Goal: Information Seeking & Learning: Learn about a topic

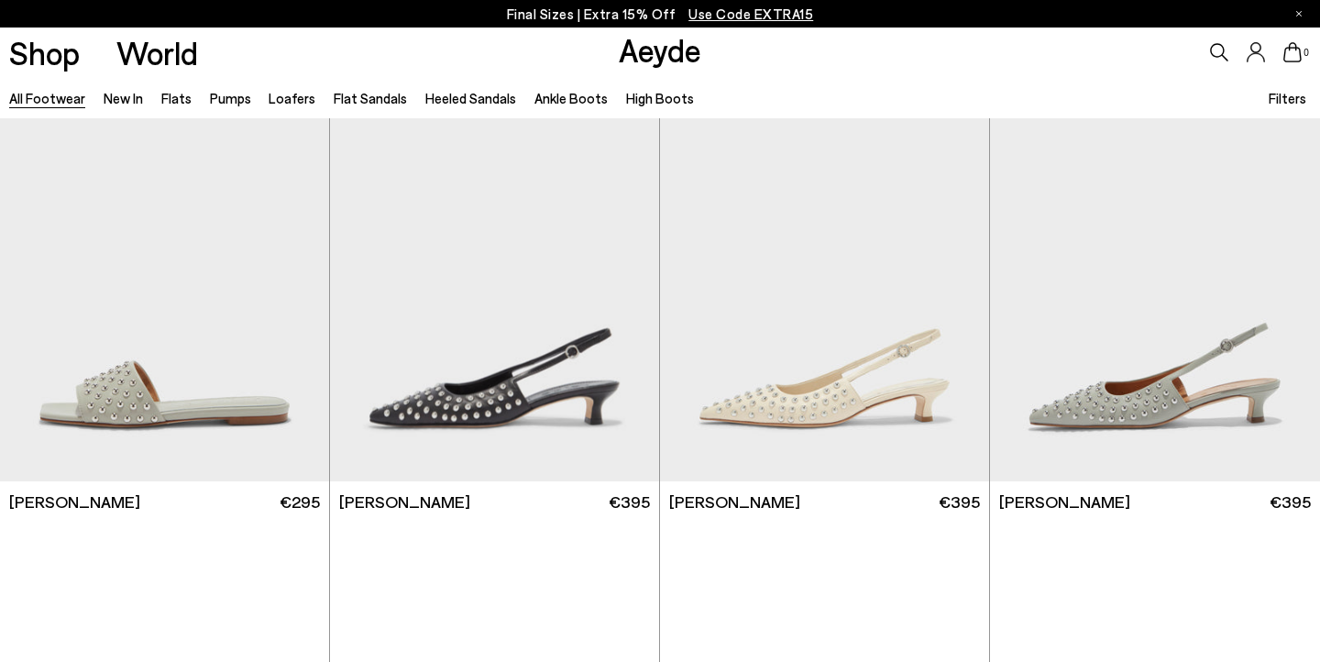
scroll to position [22639, 0]
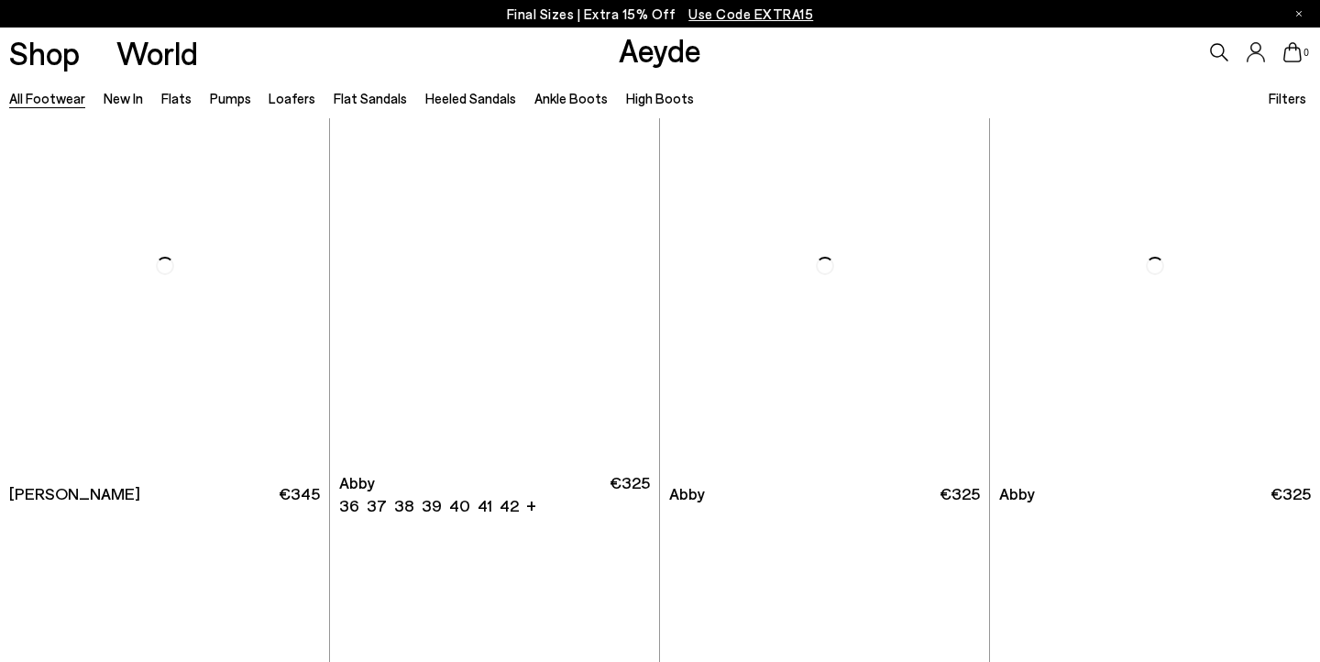
scroll to position [25077, 0]
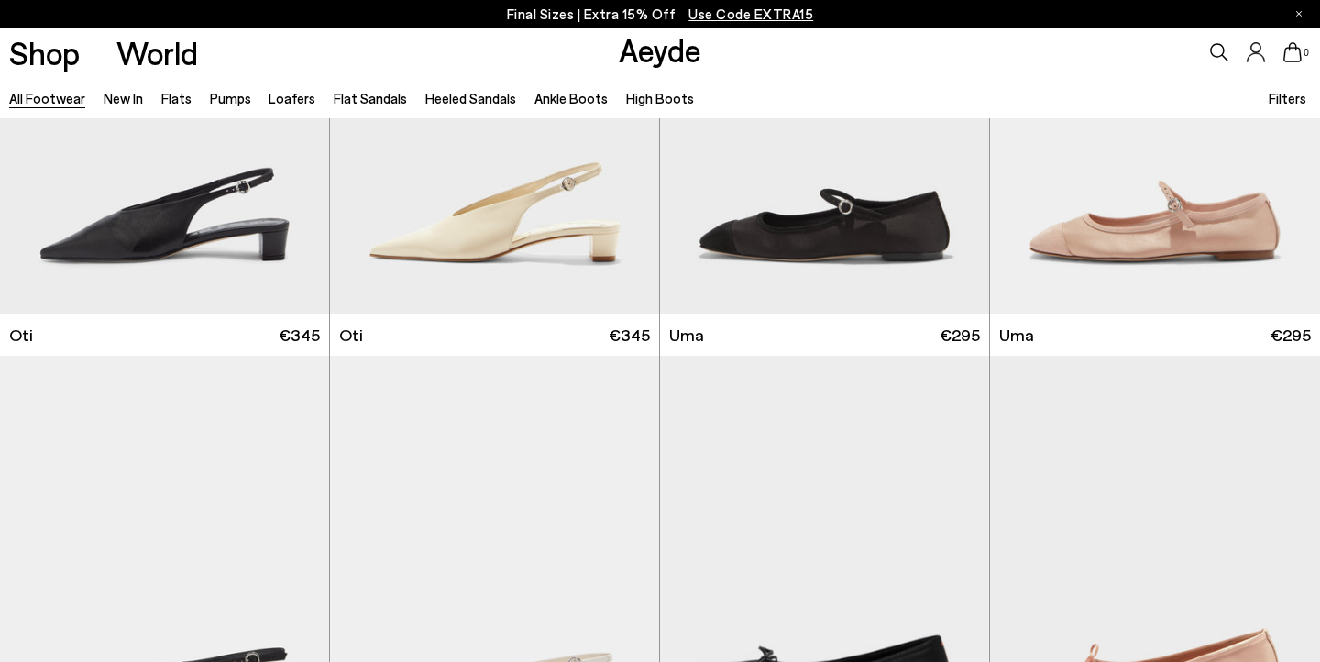
scroll to position [28132, 0]
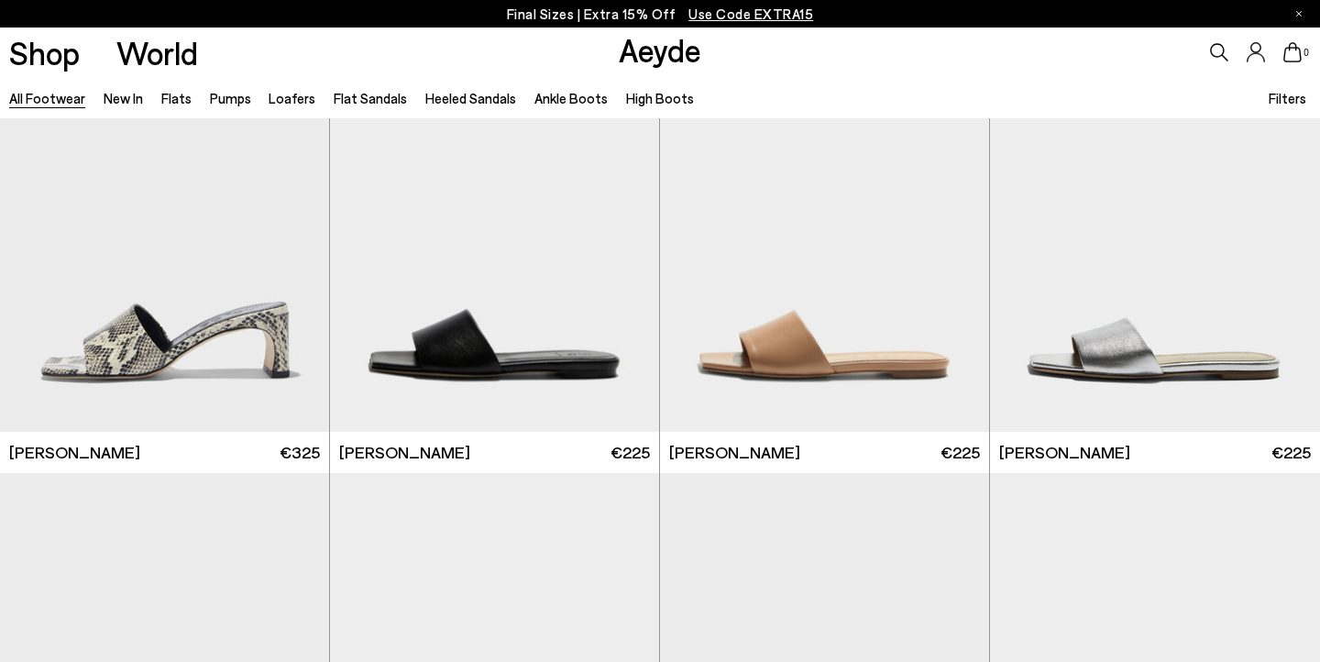
scroll to position [23849, 0]
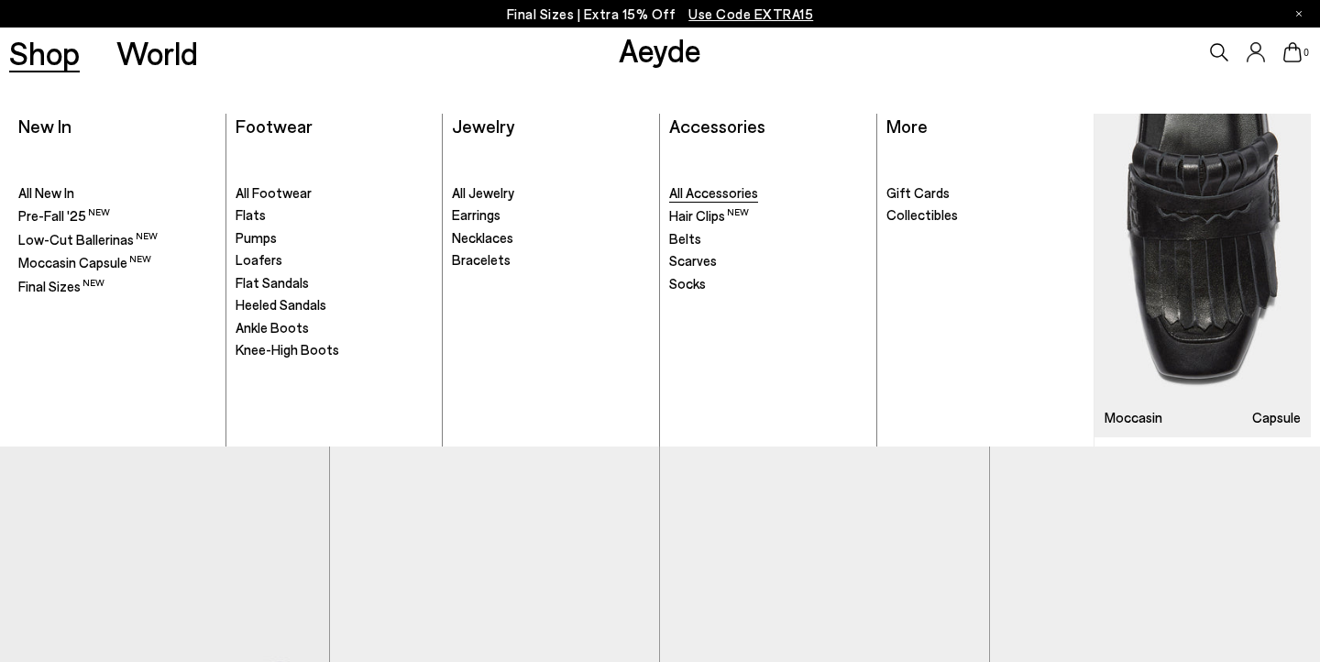
click at [696, 191] on span "All Accessories" at bounding box center [713, 192] width 89 height 16
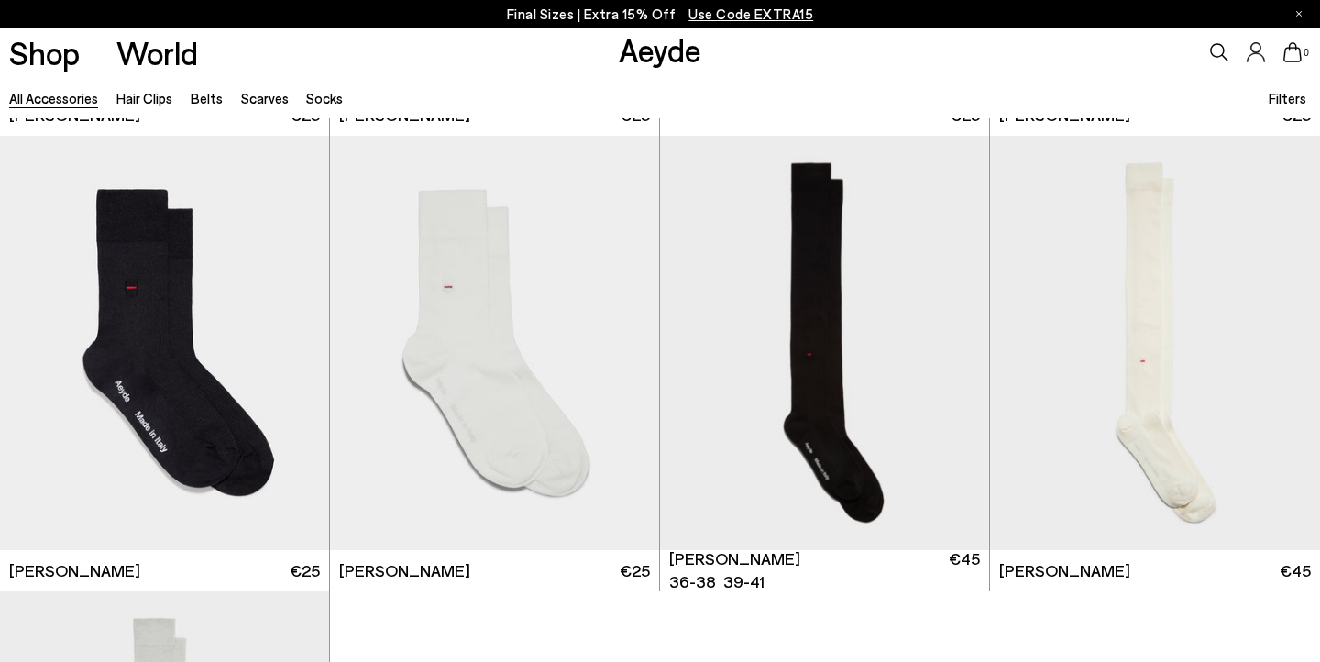
scroll to position [4528, 0]
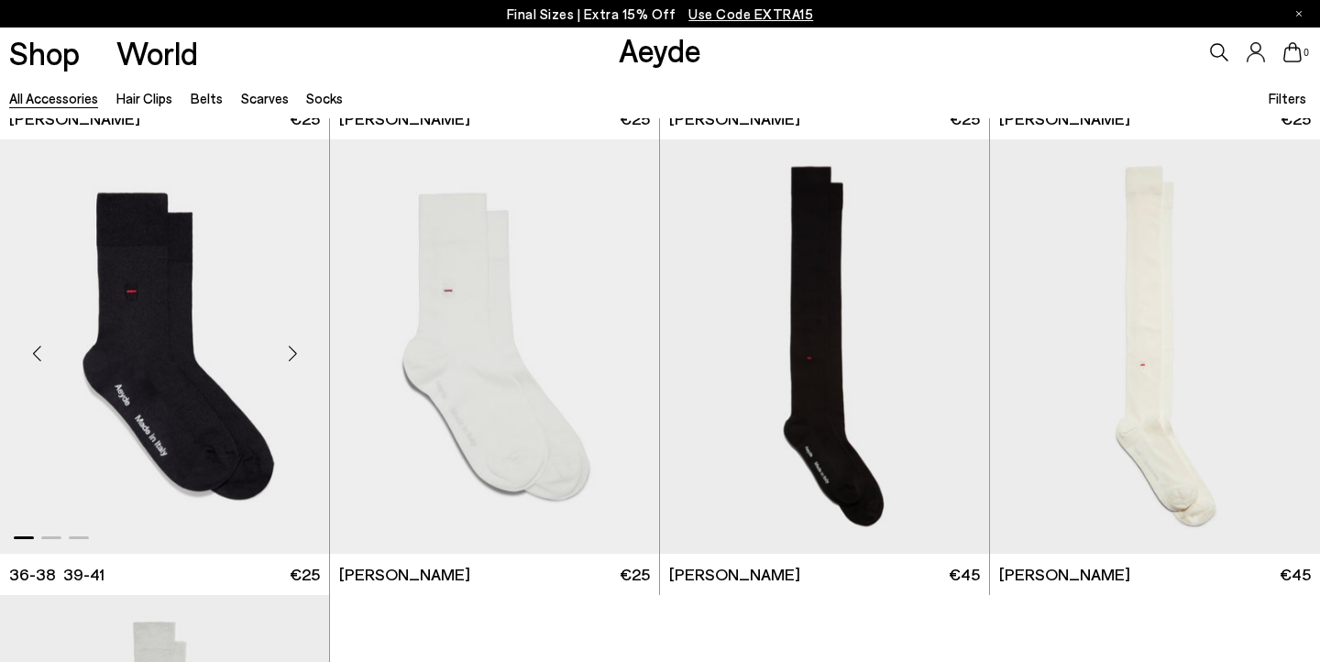
click at [197, 384] on img "1 / 3" at bounding box center [164, 345] width 329 height 413
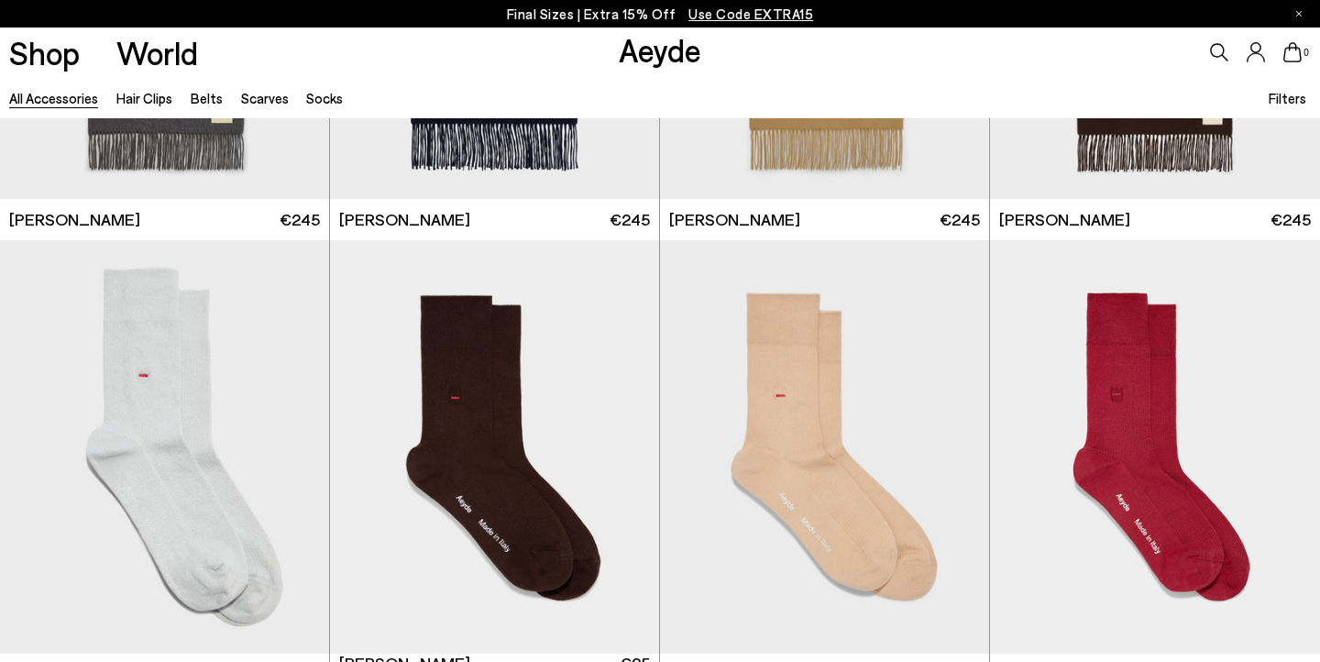
scroll to position [3969, 0]
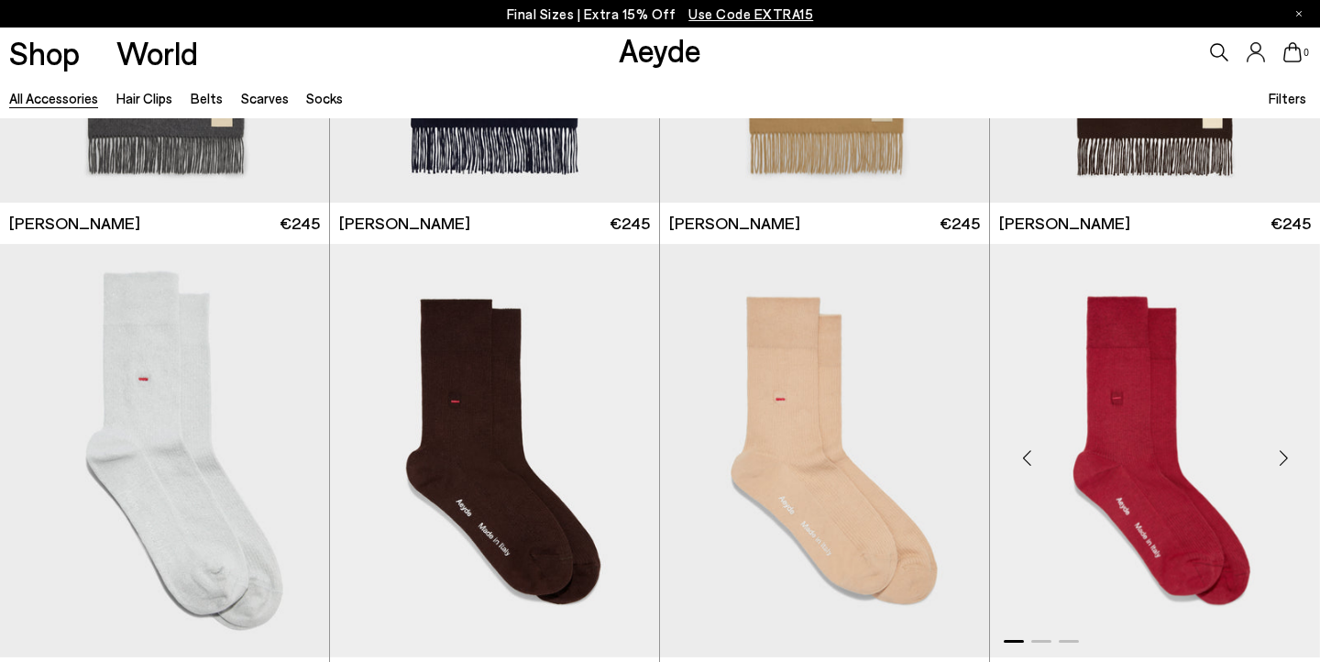
click at [1103, 423] on img "1 / 3" at bounding box center [1155, 450] width 330 height 413
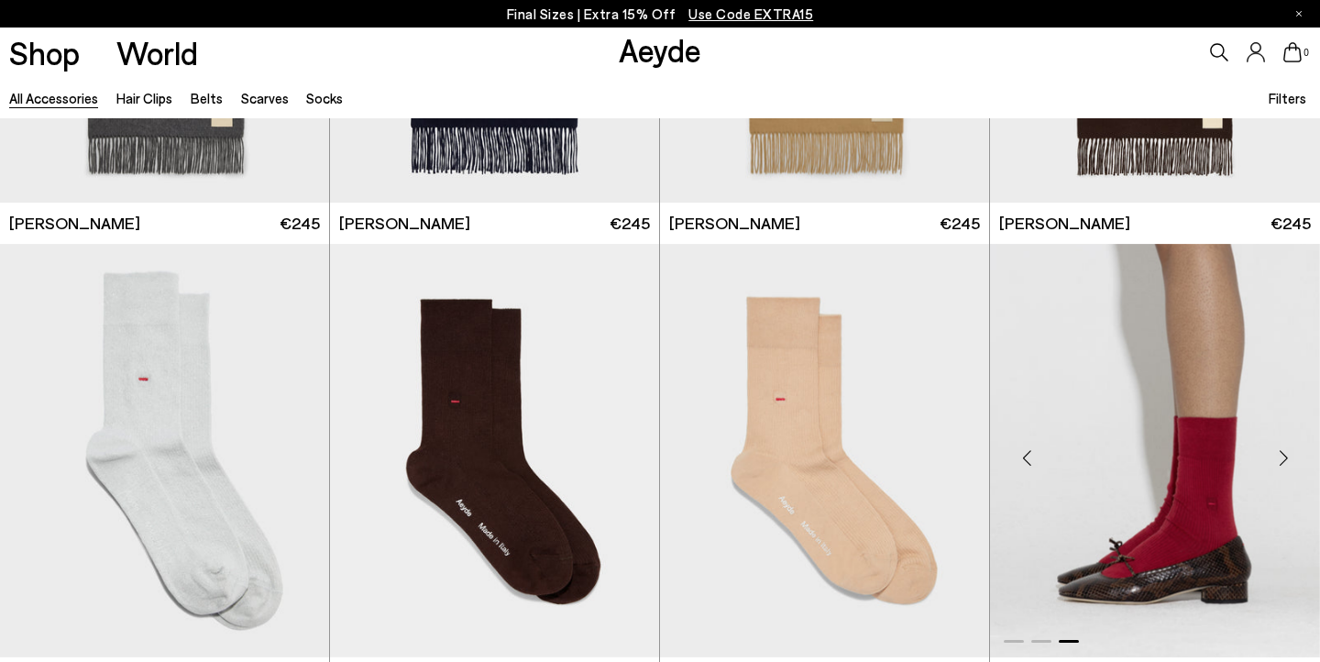
click at [1103, 423] on img "3 / 3" at bounding box center [1155, 450] width 330 height 413
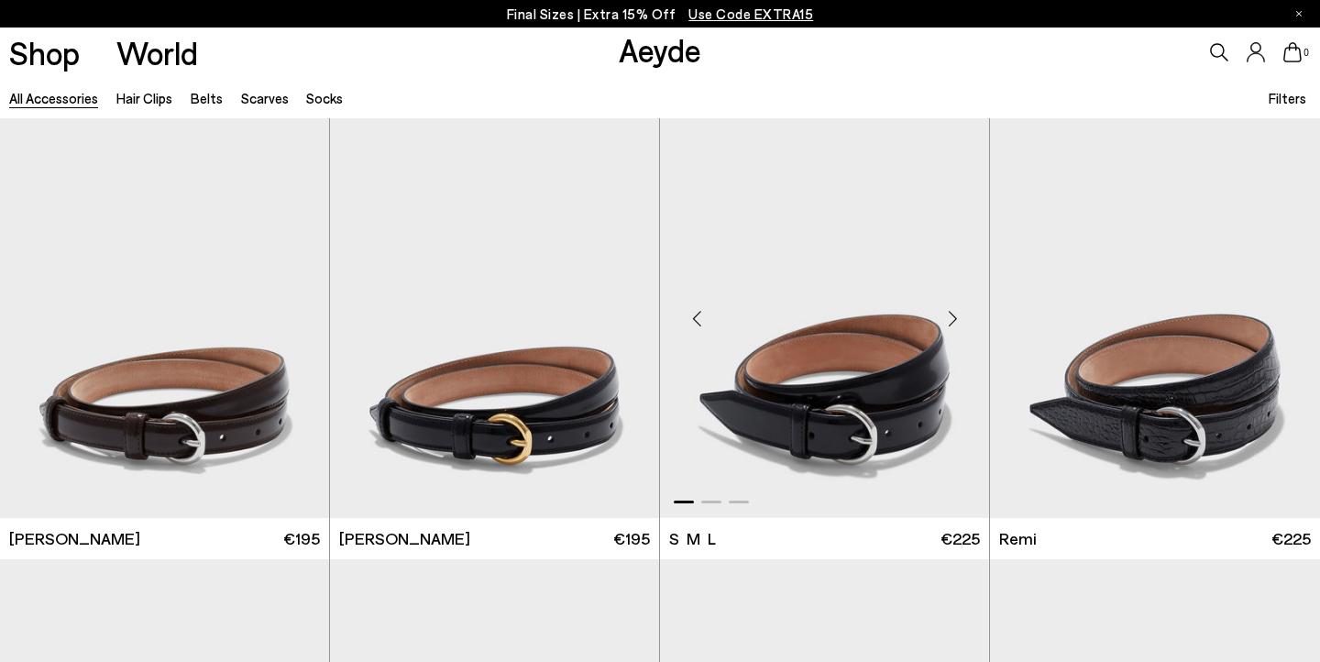
scroll to position [0, 0]
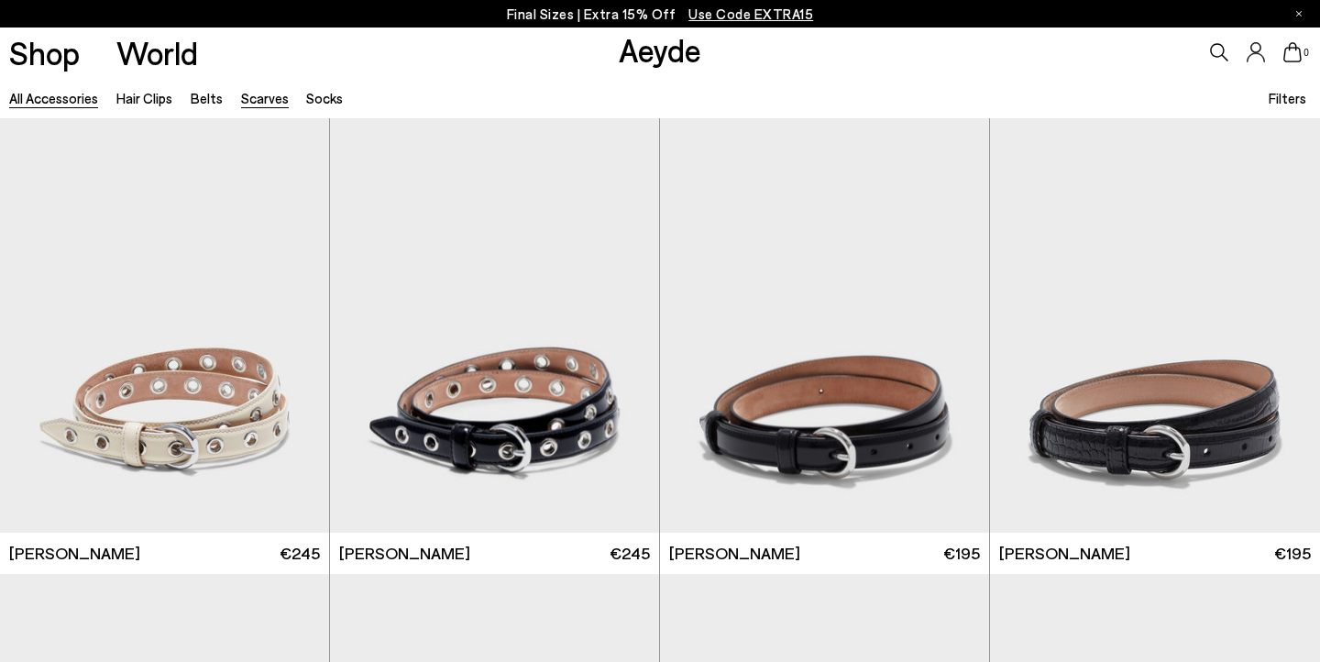
click at [253, 101] on link "Scarves" at bounding box center [265, 98] width 48 height 16
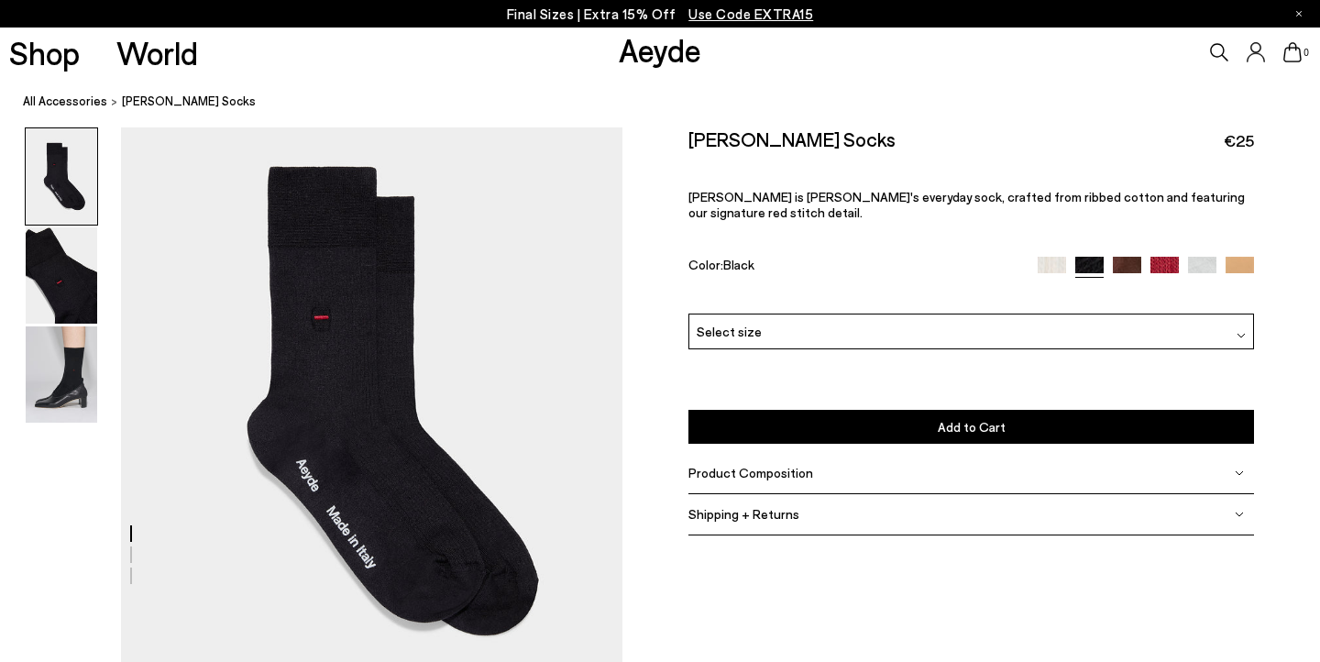
click at [814, 453] on div "Product Composition" at bounding box center [970, 473] width 565 height 41
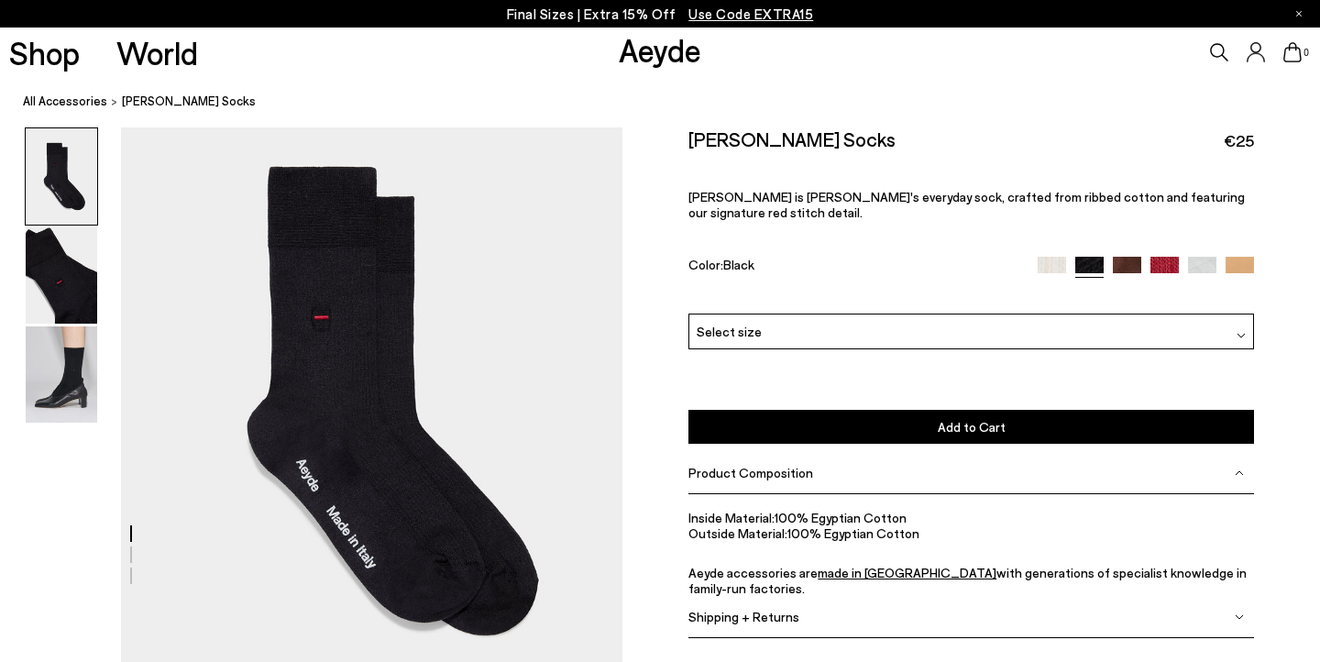
click at [814, 453] on div "Product Composition" at bounding box center [970, 473] width 565 height 41
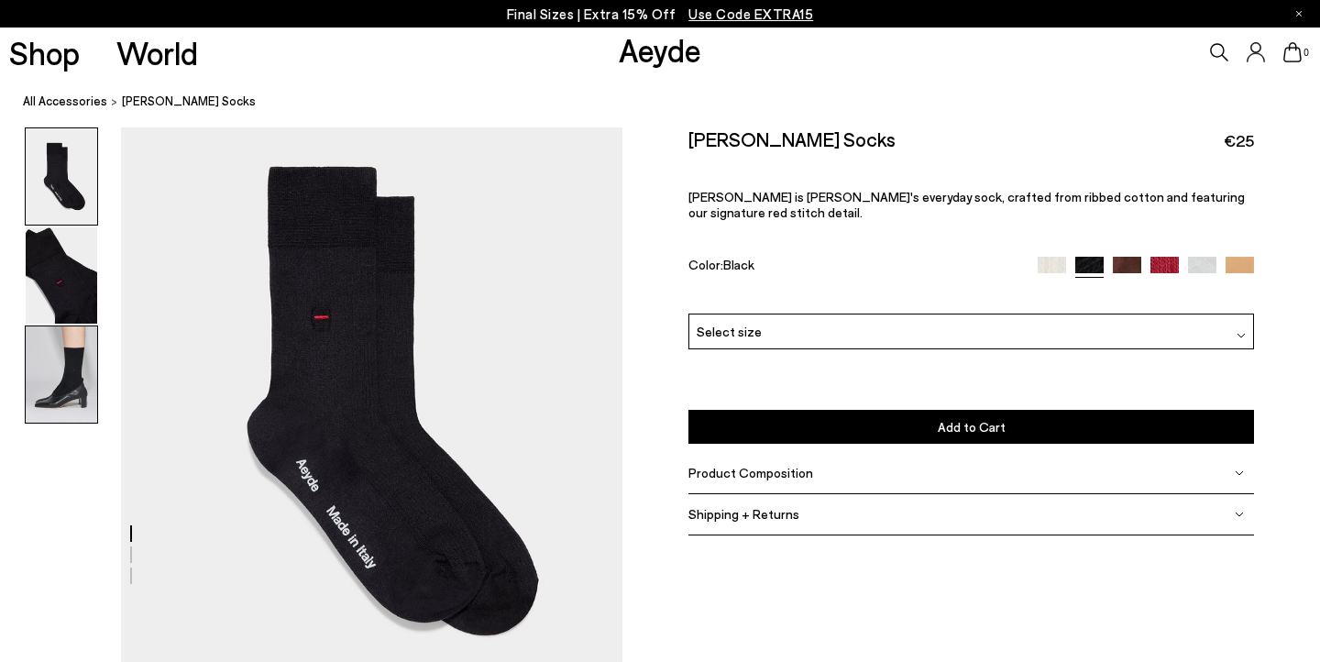
click at [51, 363] on img at bounding box center [61, 374] width 71 height 96
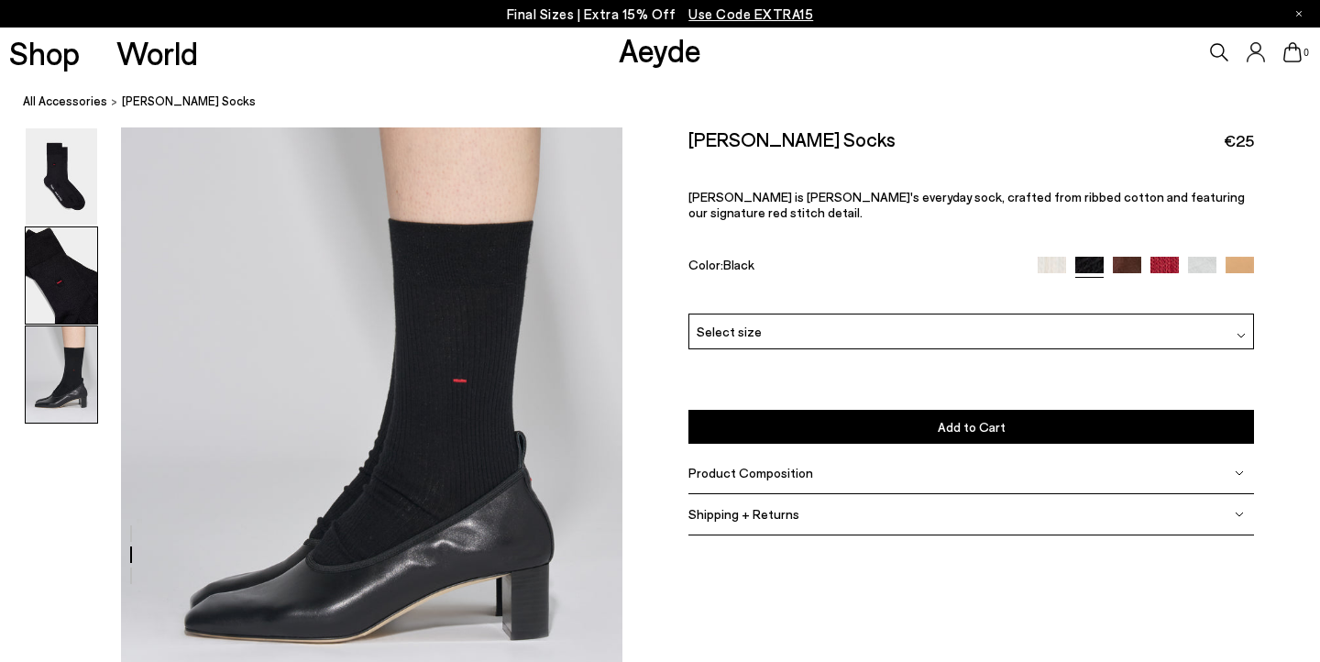
scroll to position [1336, 0]
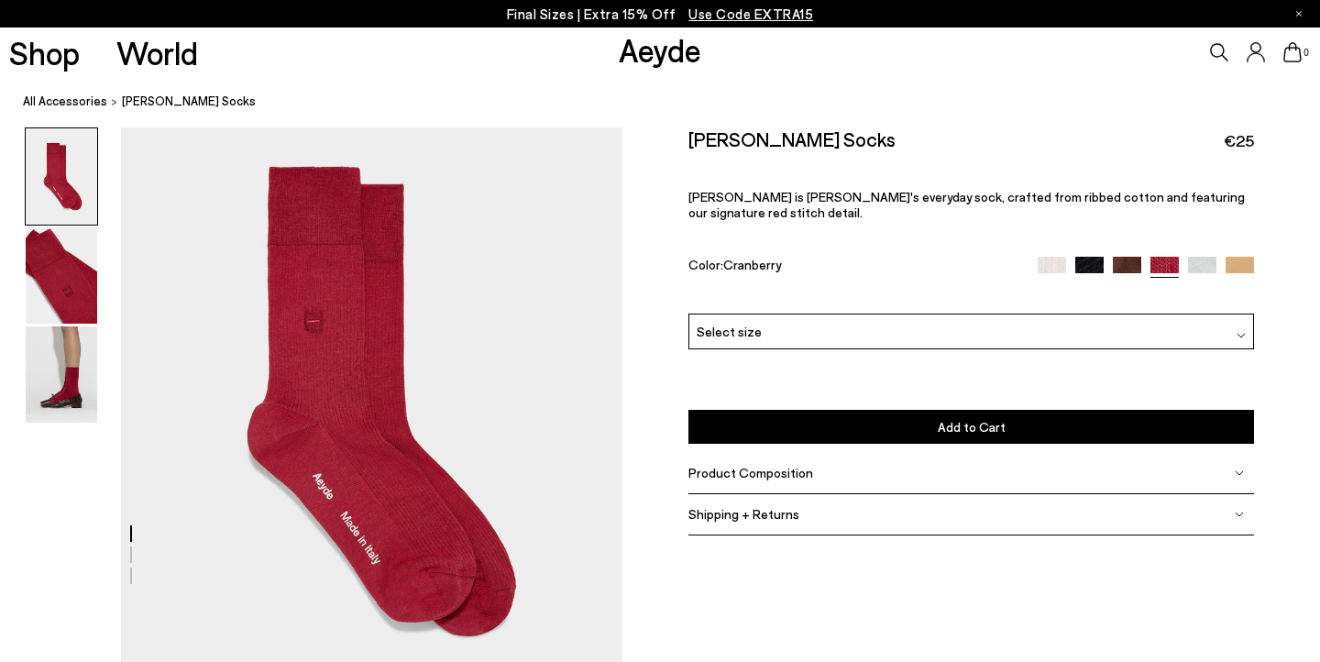
click at [839, 453] on div "Product Composition" at bounding box center [970, 473] width 565 height 41
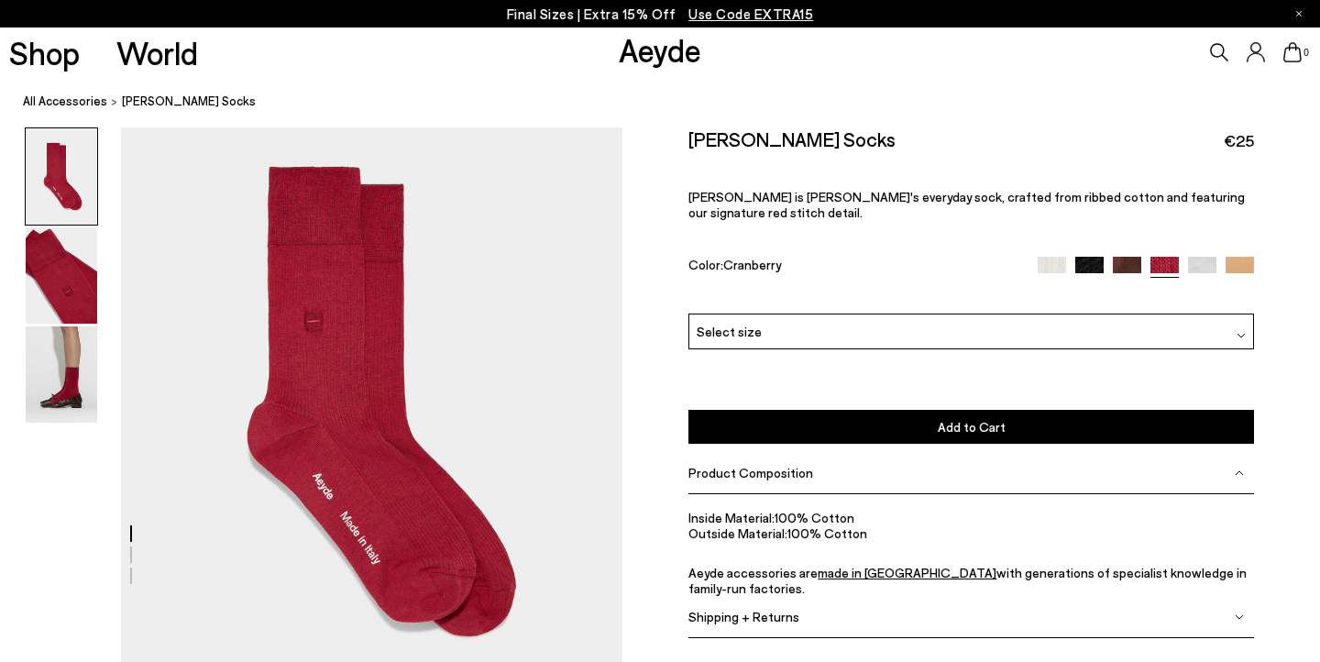
click at [839, 453] on div "Product Composition" at bounding box center [970, 473] width 565 height 41
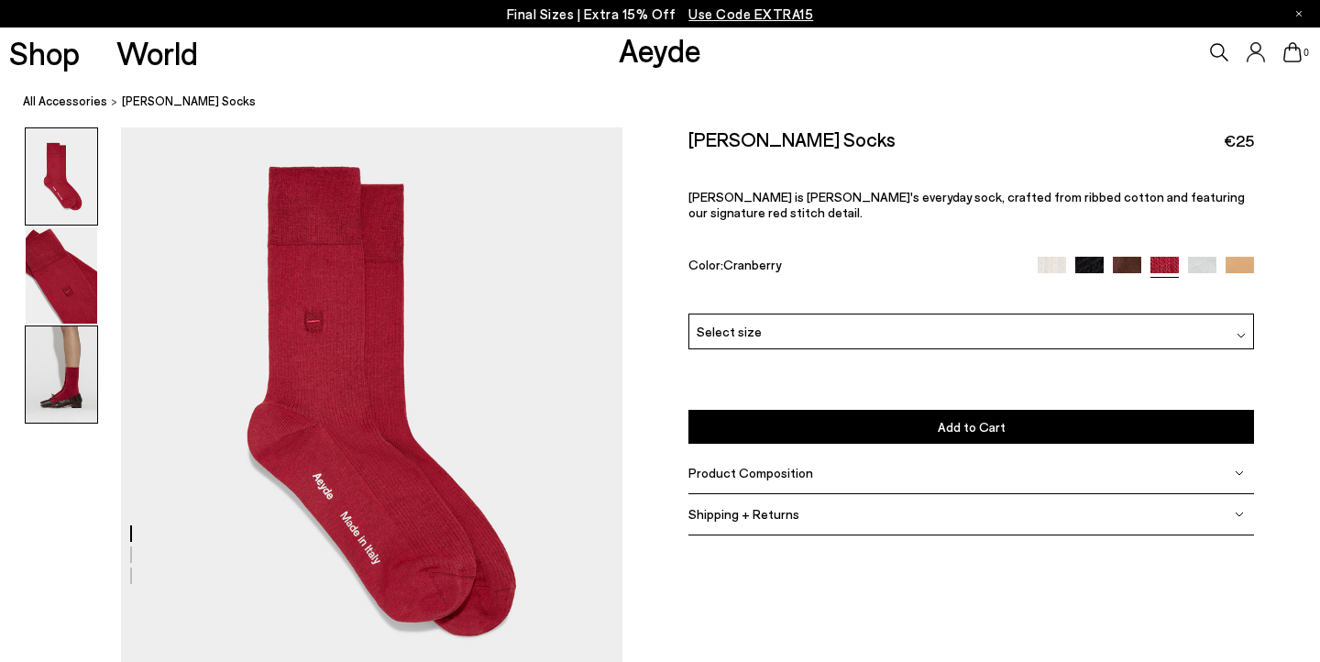
click at [27, 370] on img at bounding box center [61, 374] width 71 height 96
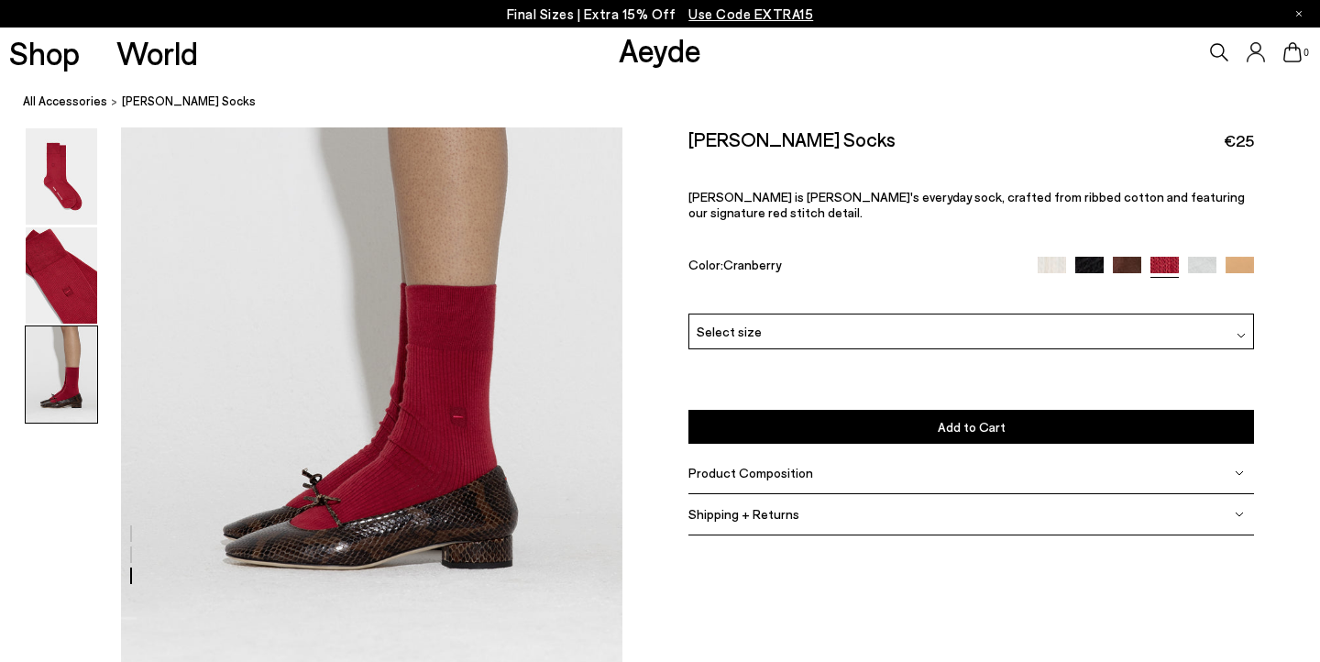
scroll to position [1336, 0]
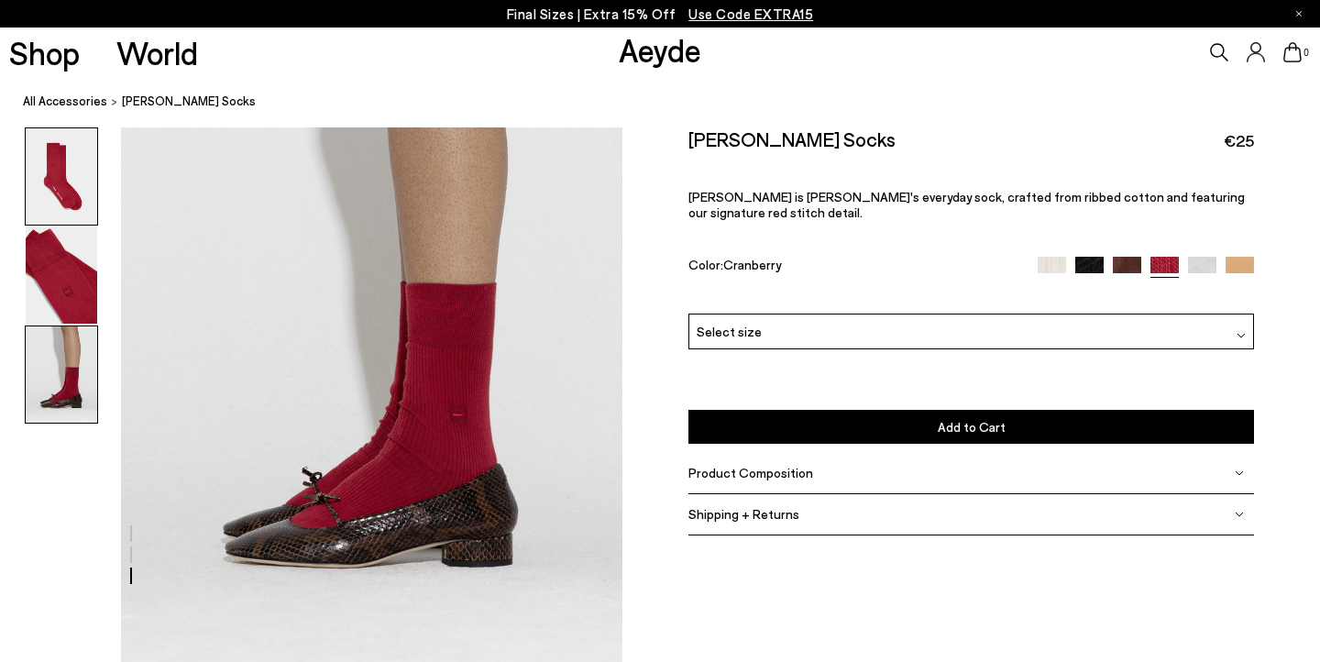
click at [44, 208] on img at bounding box center [61, 176] width 71 height 96
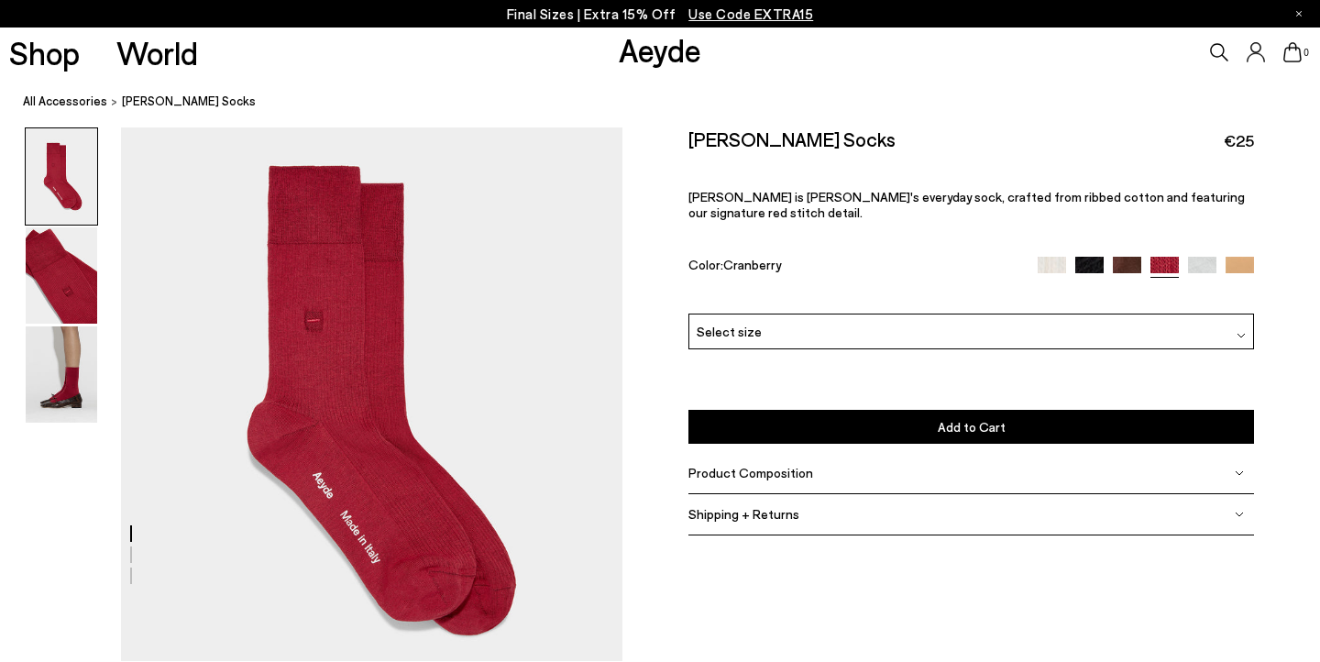
scroll to position [0, 0]
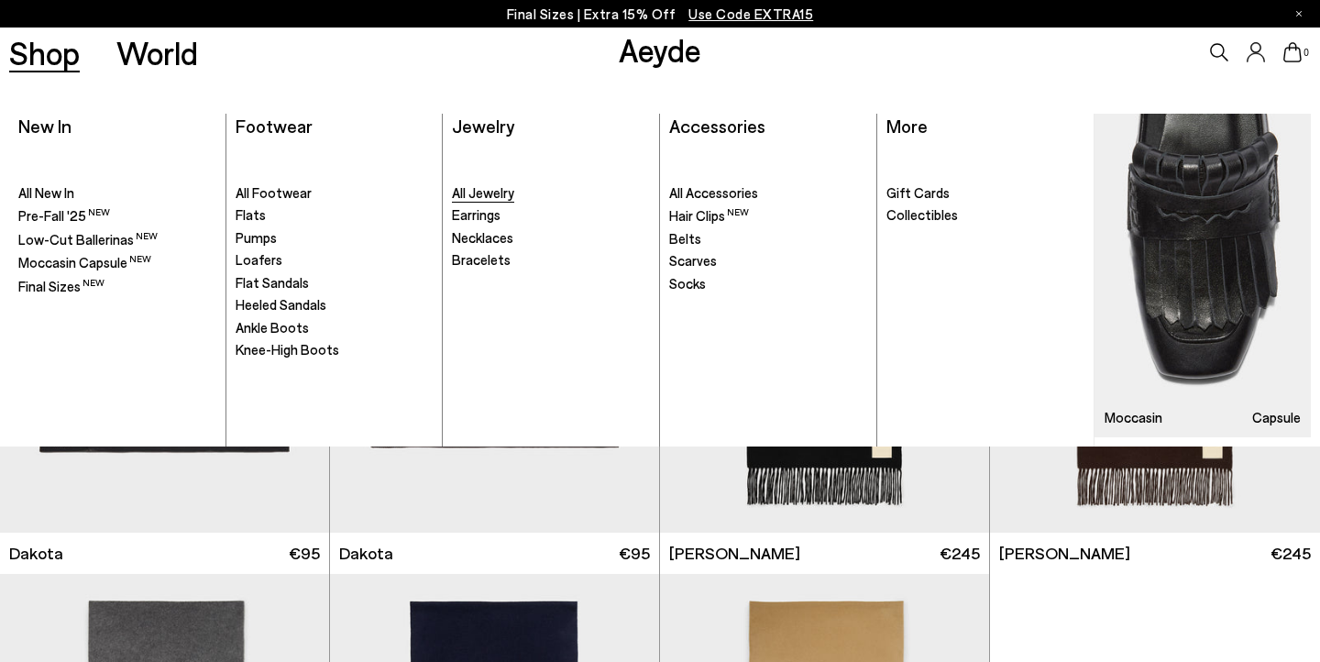
click at [487, 196] on span "All Jewelry" at bounding box center [483, 192] width 62 height 16
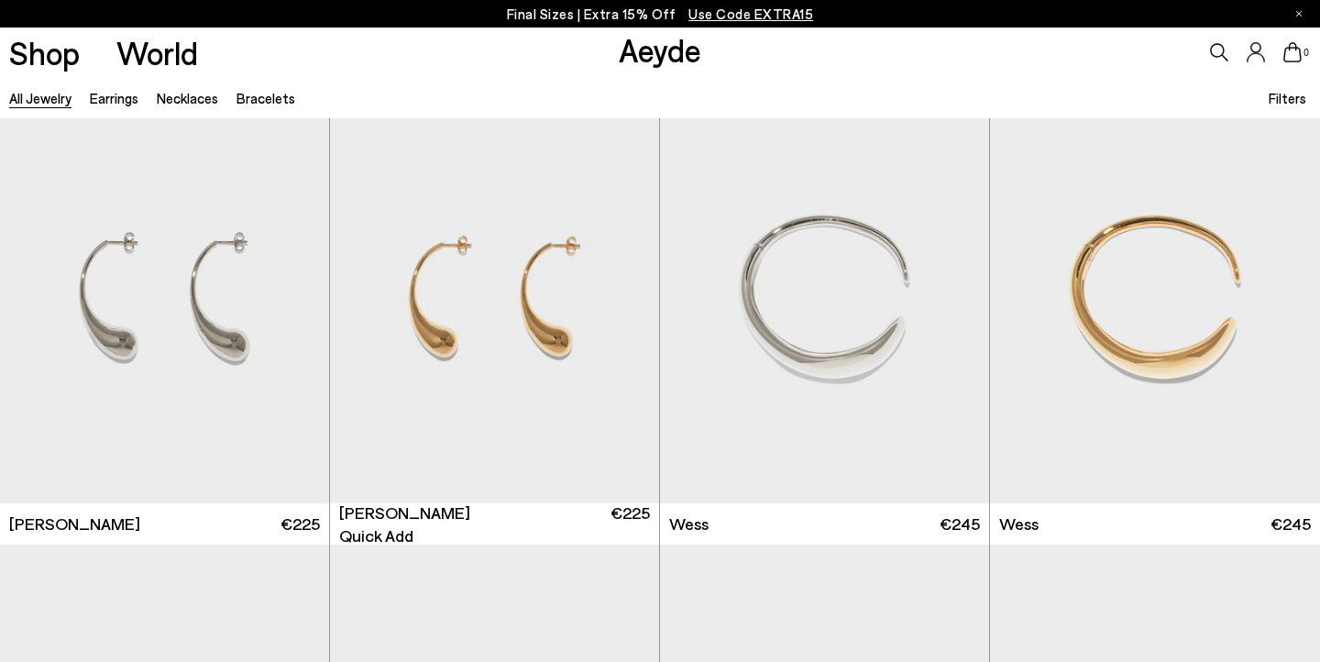
scroll to position [508, 0]
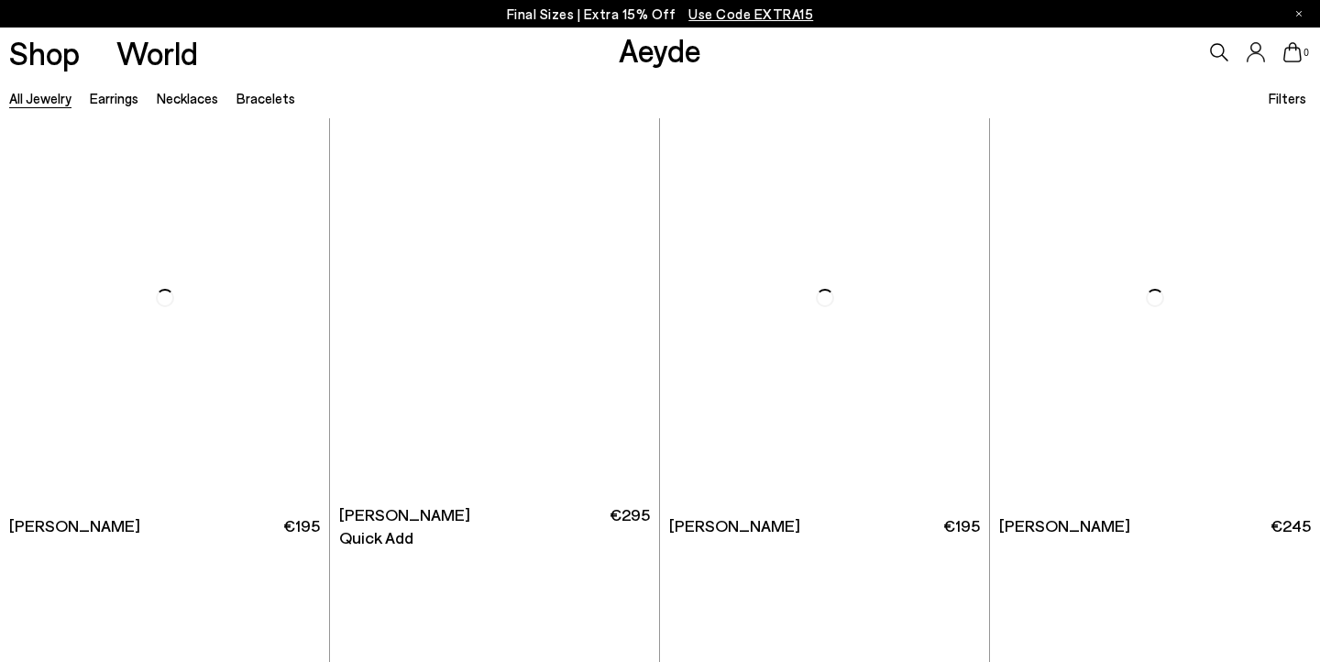
scroll to position [6398, 0]
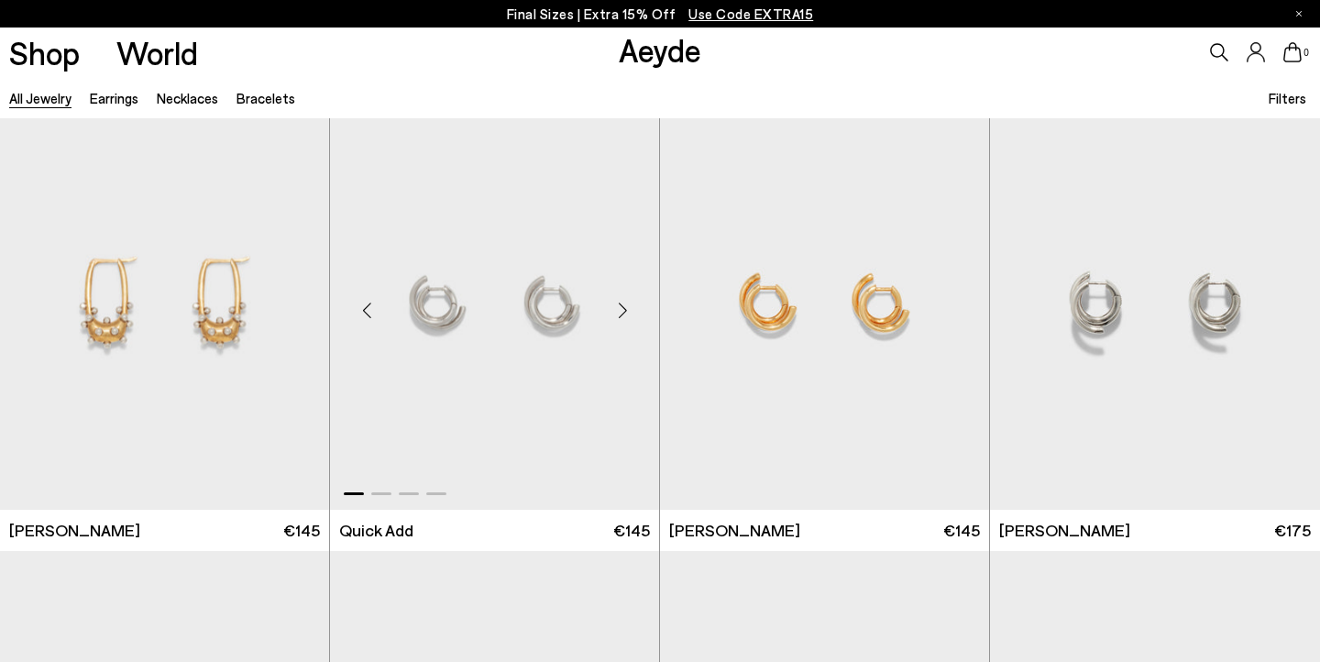
scroll to position [8213, 0]
click at [217, 357] on img "1 / 4" at bounding box center [164, 299] width 329 height 413
click at [290, 305] on div "Next slide" at bounding box center [292, 307] width 55 height 55
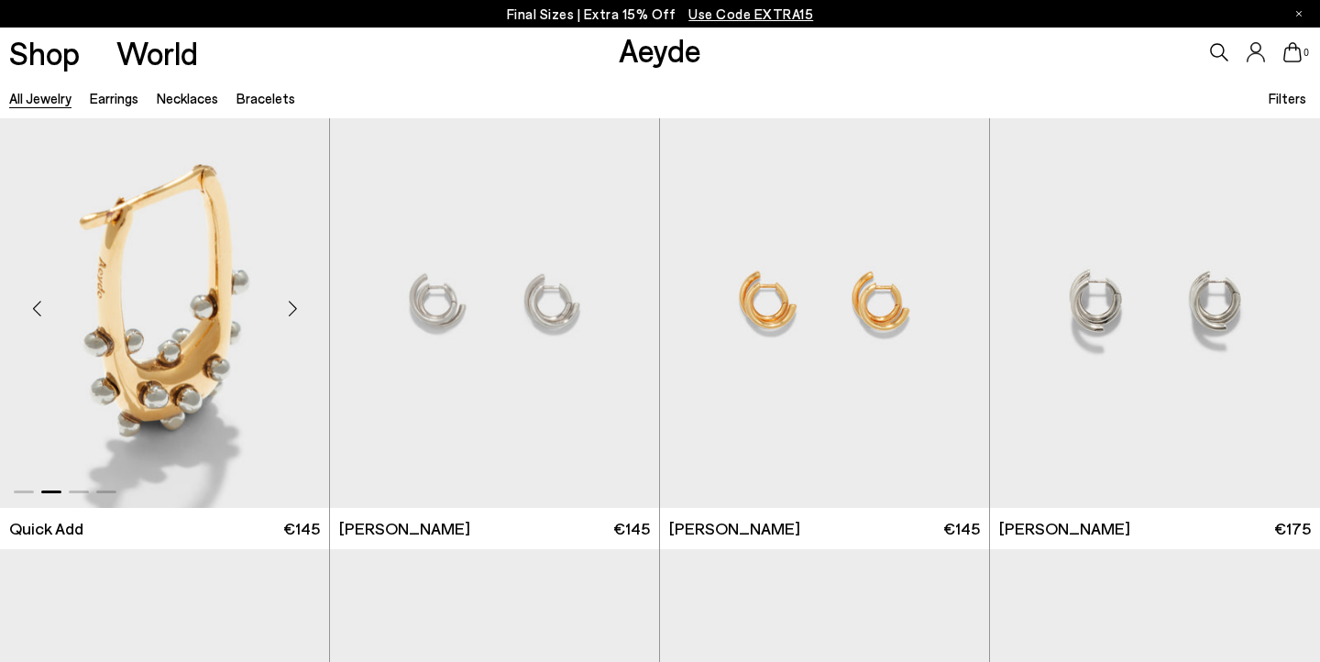
click at [292, 306] on div "Next slide" at bounding box center [292, 307] width 55 height 55
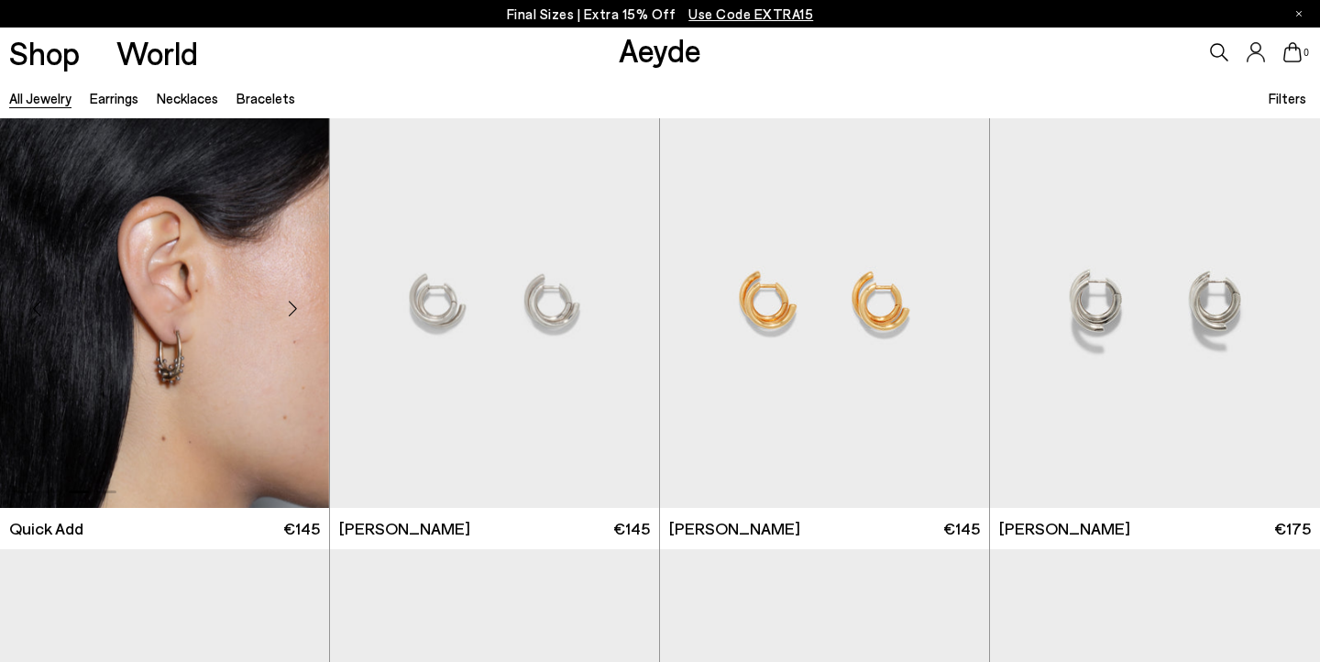
click at [292, 306] on div "Next slide" at bounding box center [292, 307] width 55 height 55
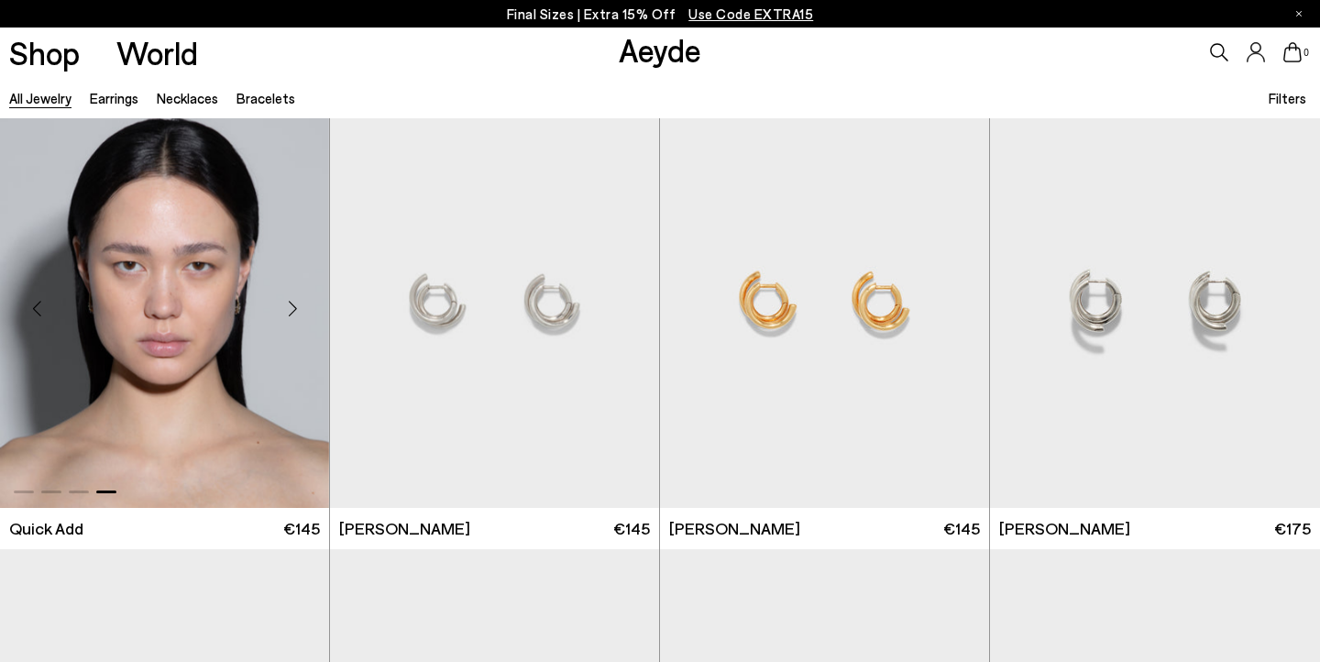
click at [292, 306] on div "Next slide" at bounding box center [292, 307] width 55 height 55
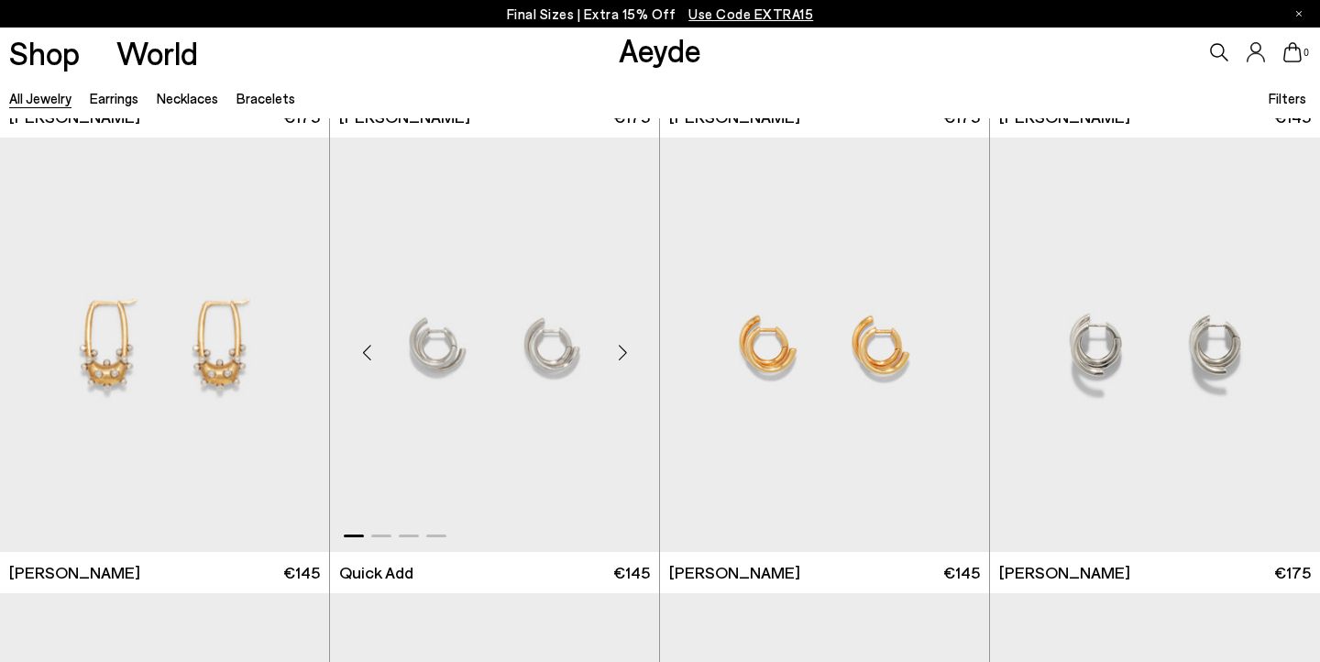
scroll to position [8149, 0]
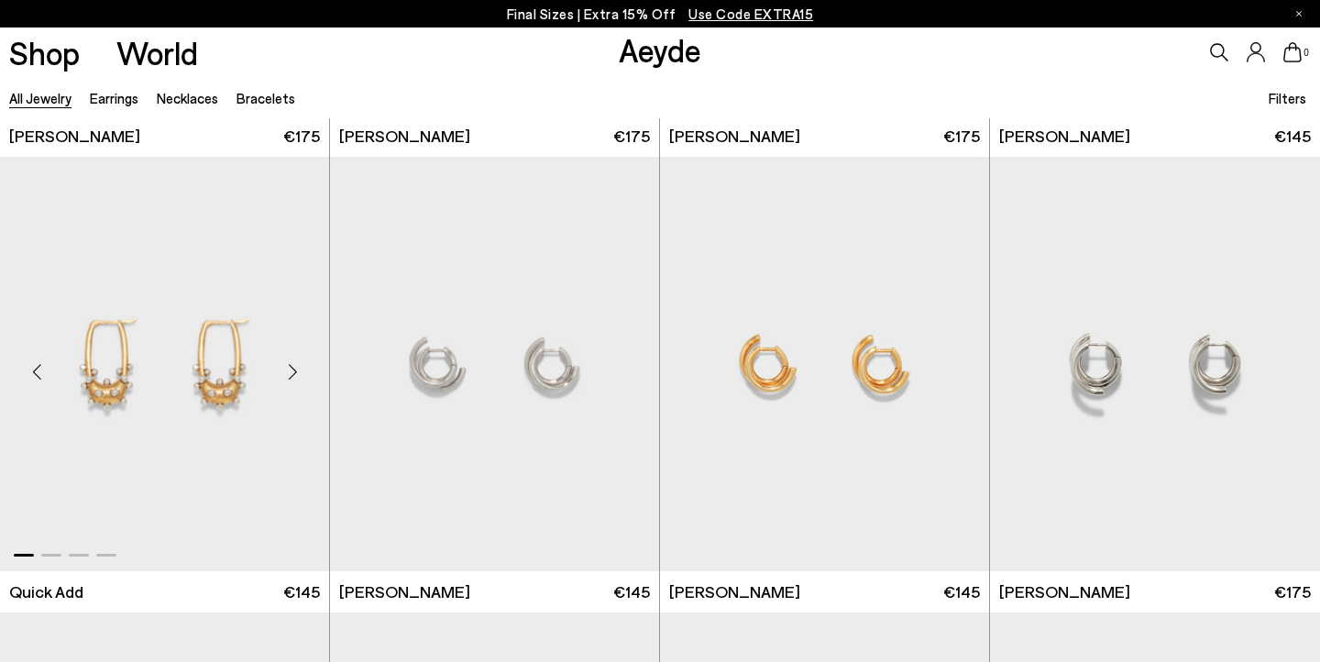
click at [293, 368] on div "Next slide" at bounding box center [292, 371] width 55 height 55
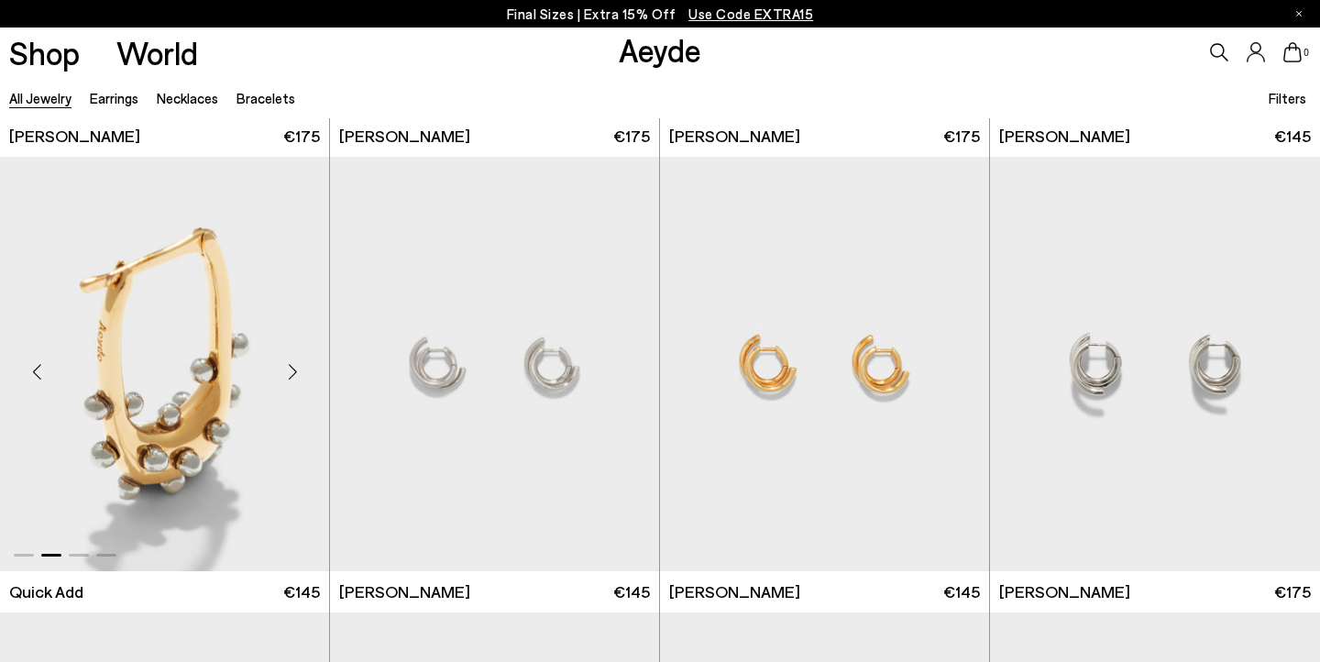
click at [293, 368] on div "Next slide" at bounding box center [292, 371] width 55 height 55
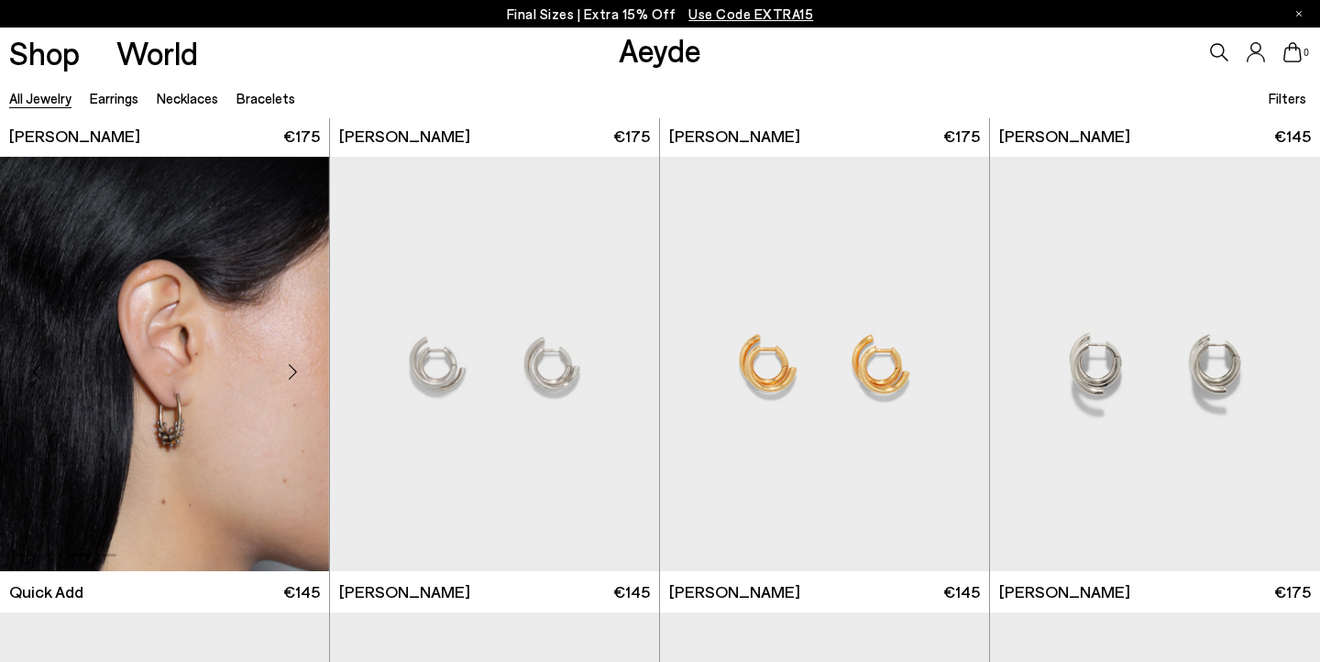
click at [293, 368] on div "Next slide" at bounding box center [292, 371] width 55 height 55
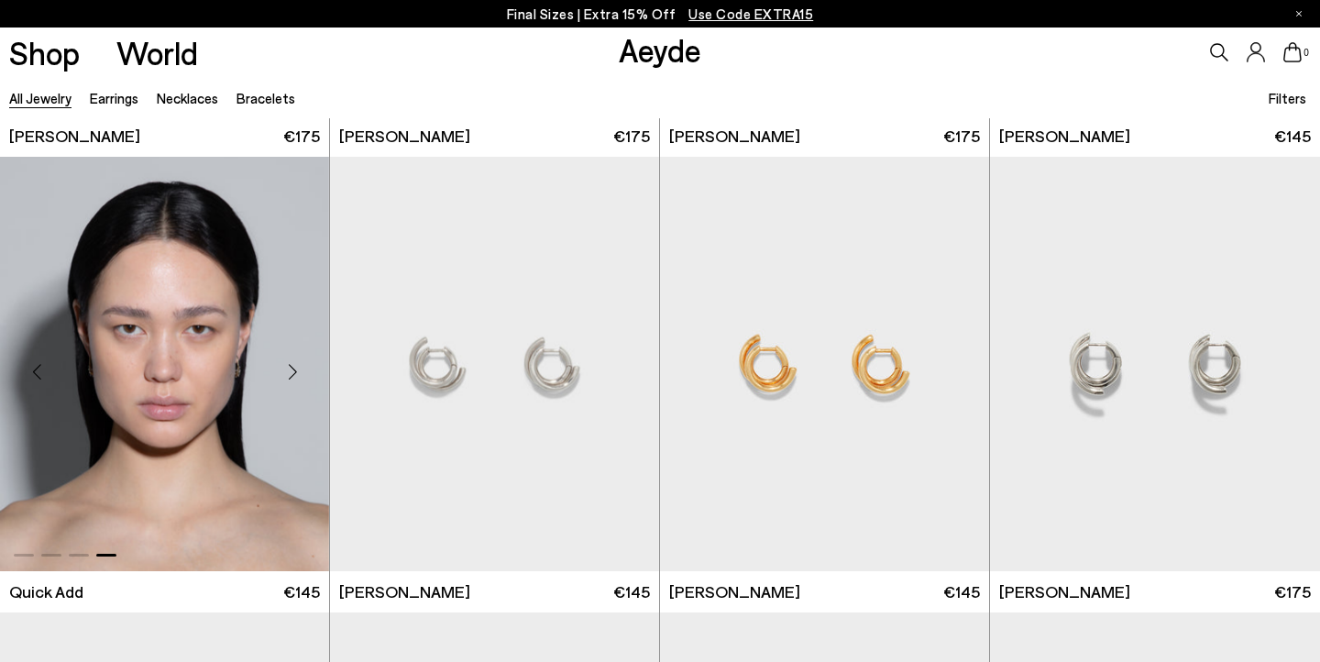
click at [293, 367] on div "Next slide" at bounding box center [292, 371] width 55 height 55
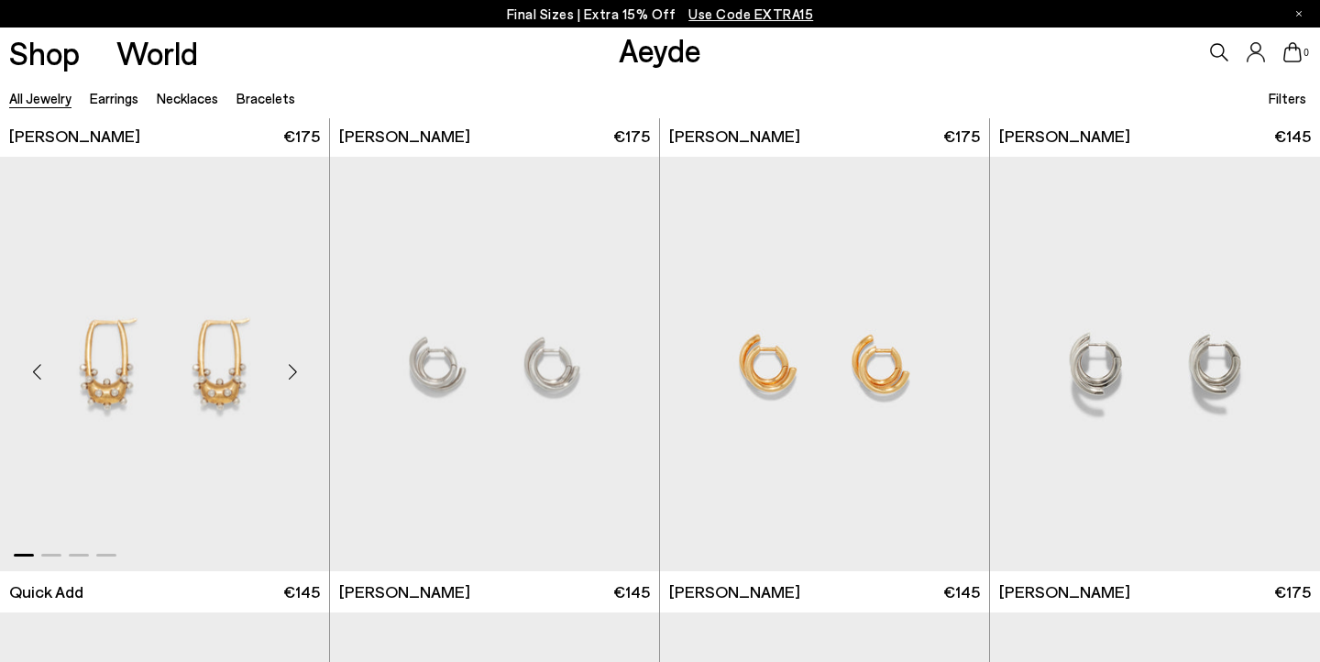
click at [293, 367] on div "Next slide" at bounding box center [292, 371] width 55 height 55
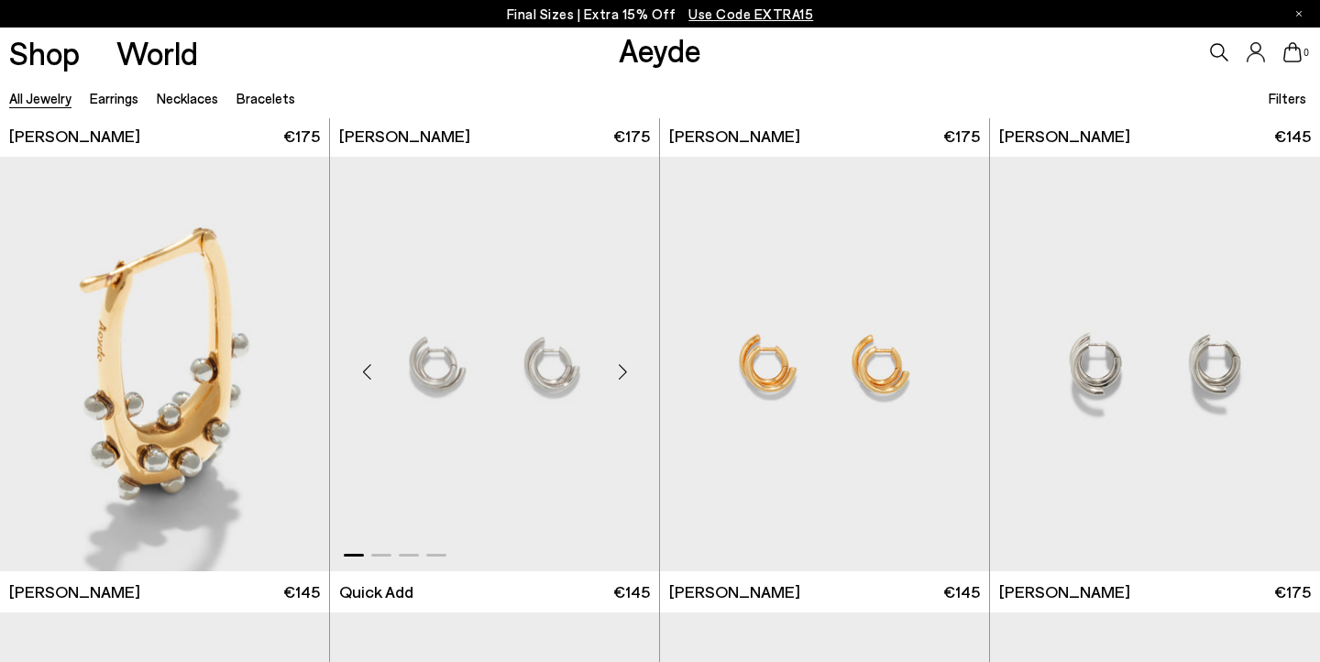
click at [612, 364] on div "Next slide" at bounding box center [622, 371] width 55 height 55
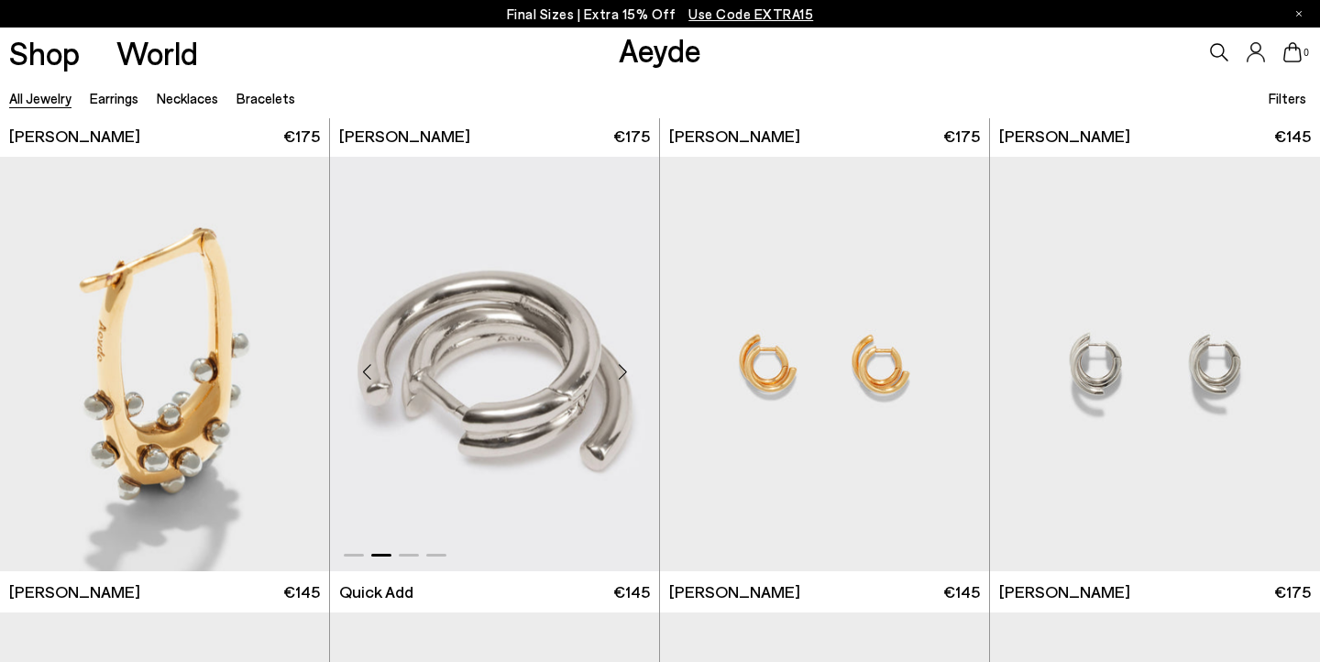
click at [616, 364] on div "Next slide" at bounding box center [622, 371] width 55 height 55
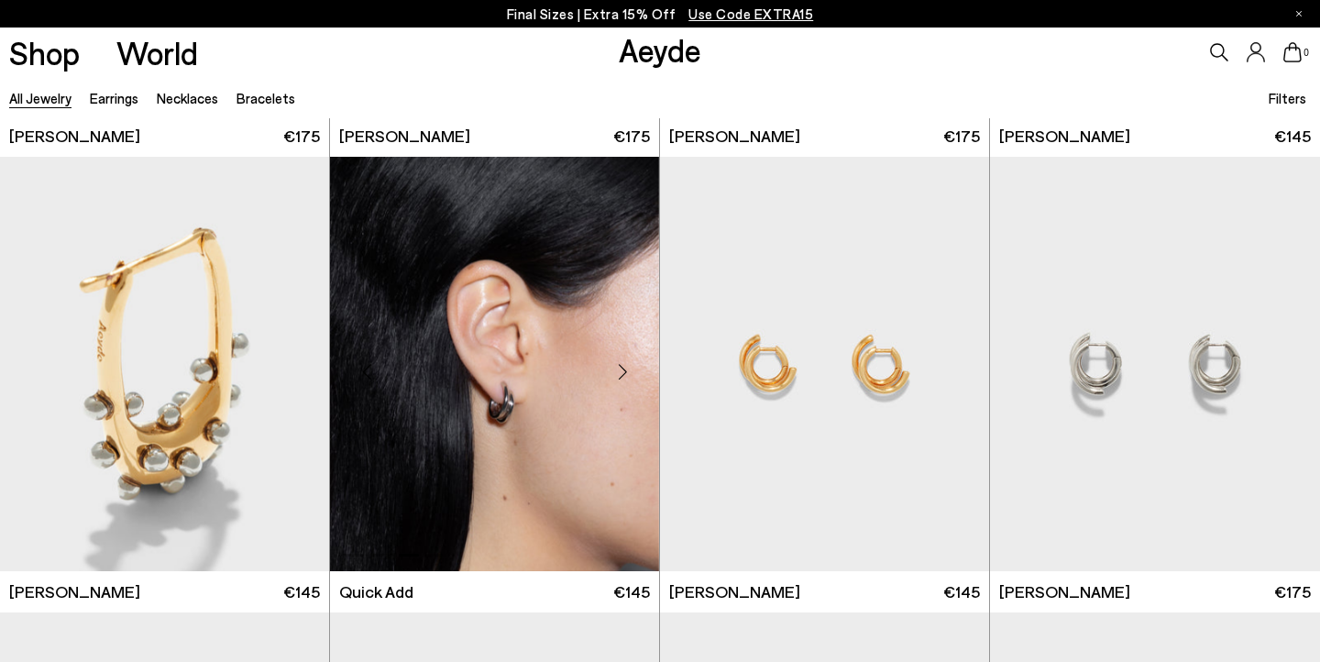
click at [616, 364] on div "Next slide" at bounding box center [622, 371] width 55 height 55
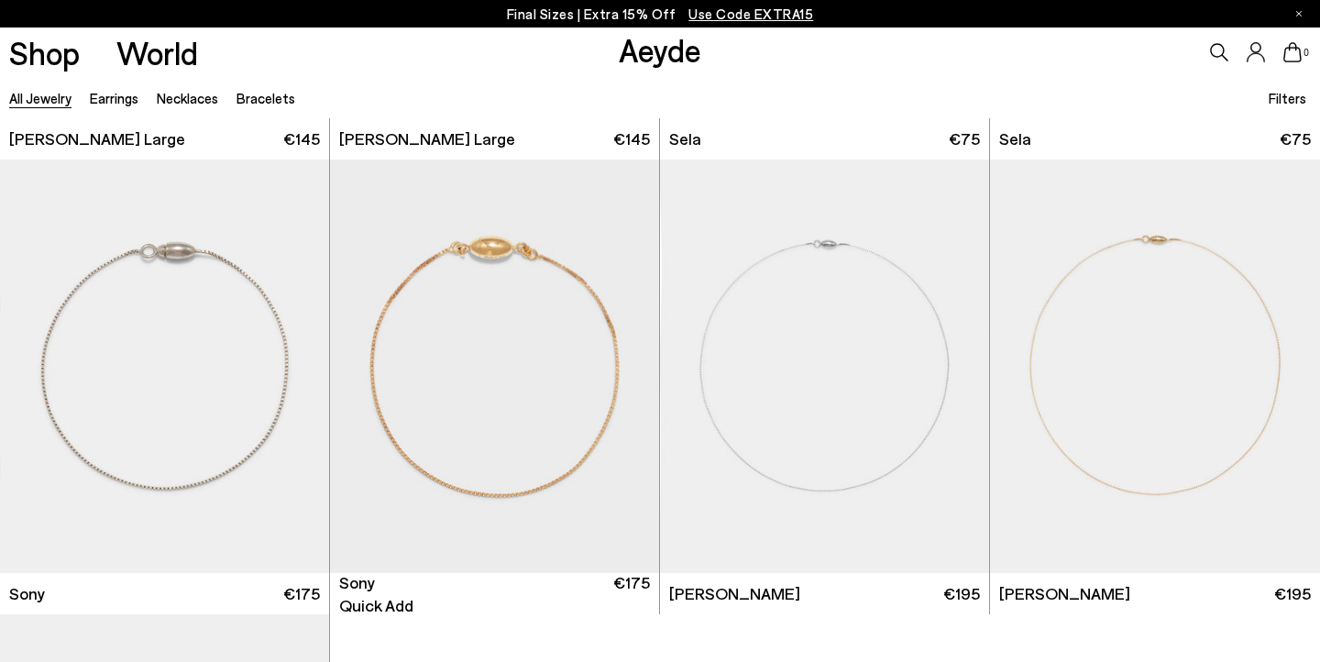
scroll to position [9972, 0]
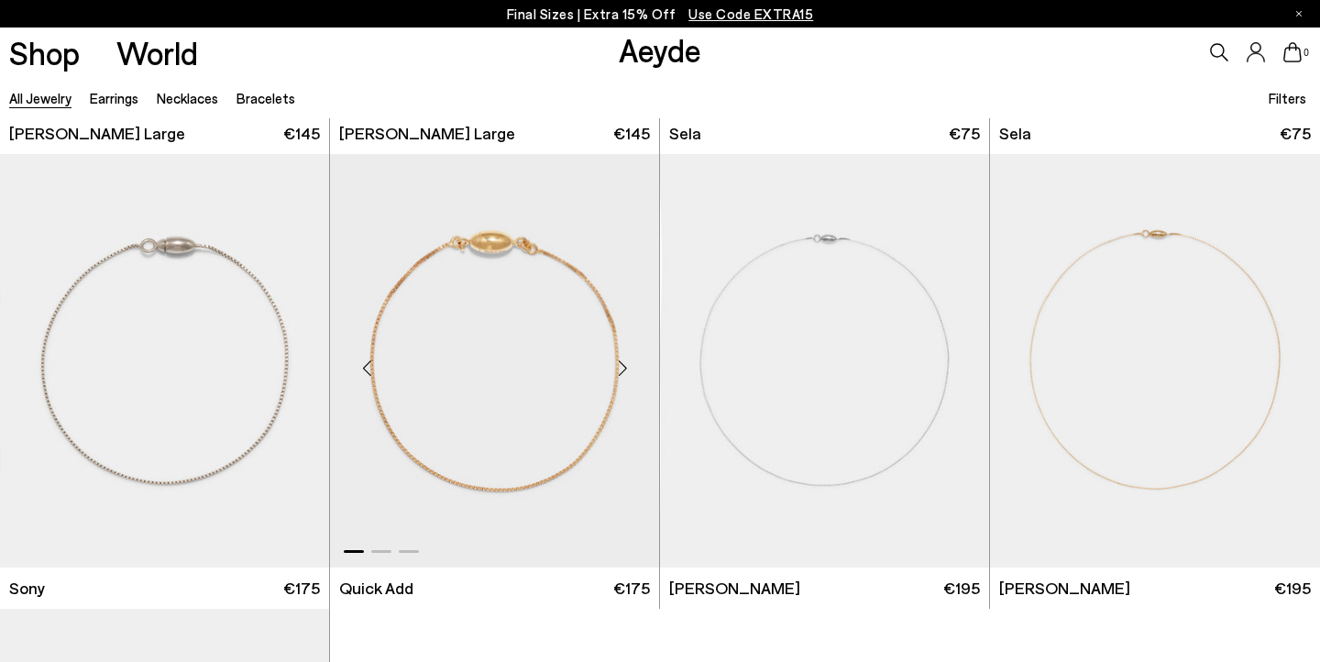
click at [623, 365] on div "Next slide" at bounding box center [622, 368] width 55 height 55
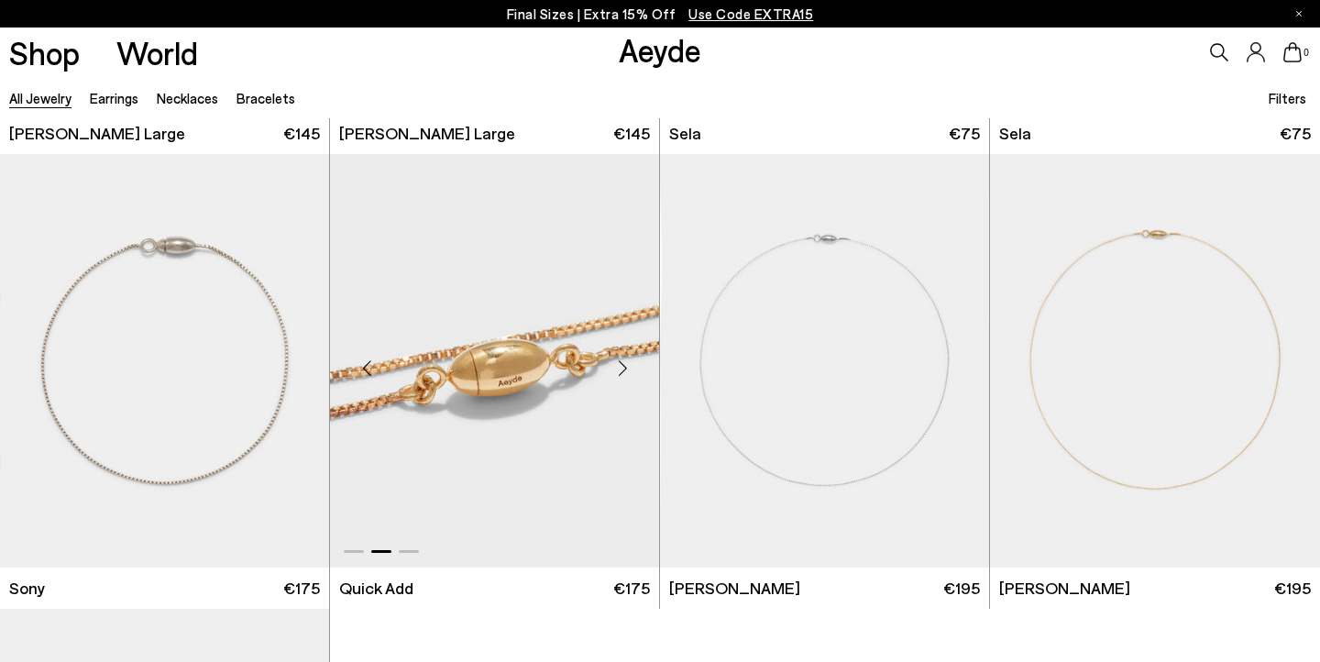
click at [623, 365] on div "Next slide" at bounding box center [622, 368] width 55 height 55
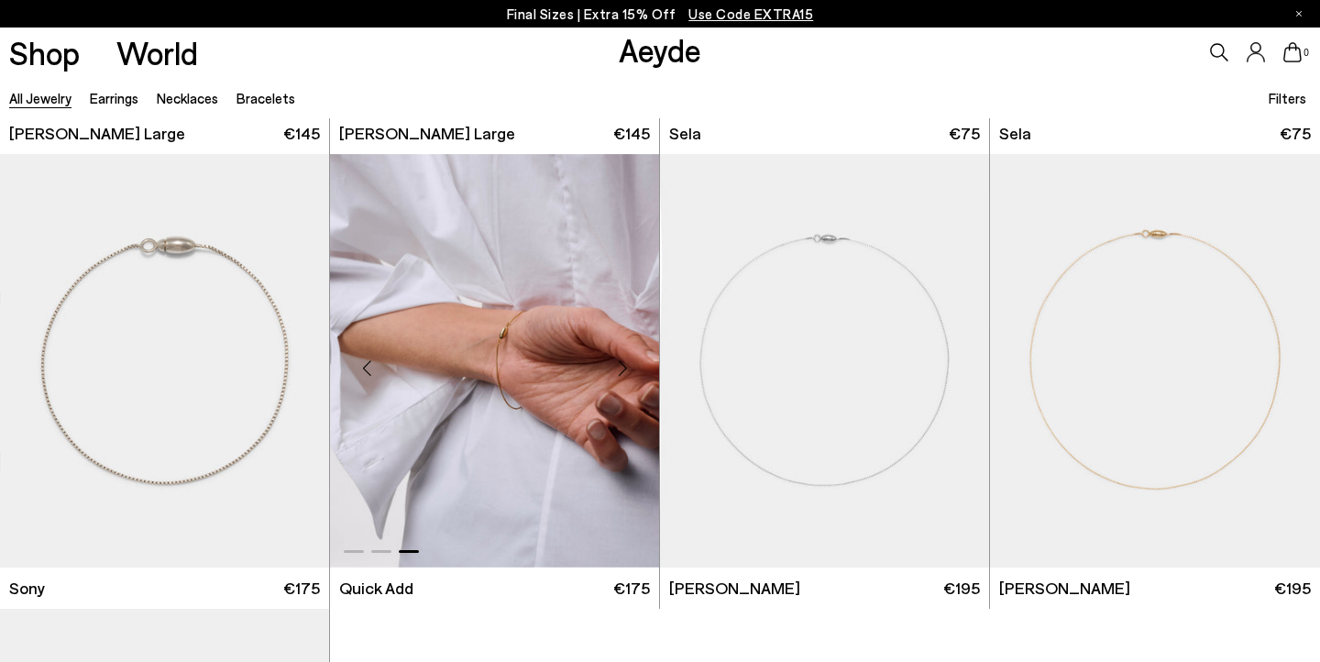
click at [623, 365] on div "Next slide" at bounding box center [622, 368] width 55 height 55
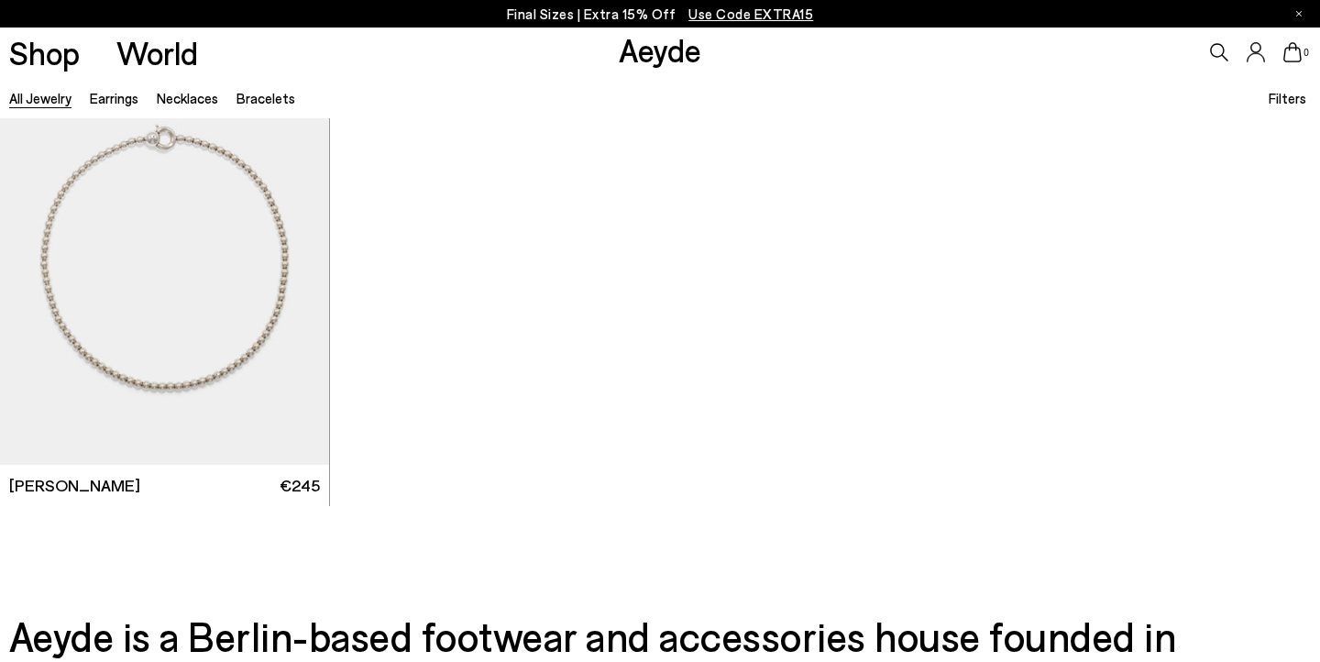
scroll to position [10966, 0]
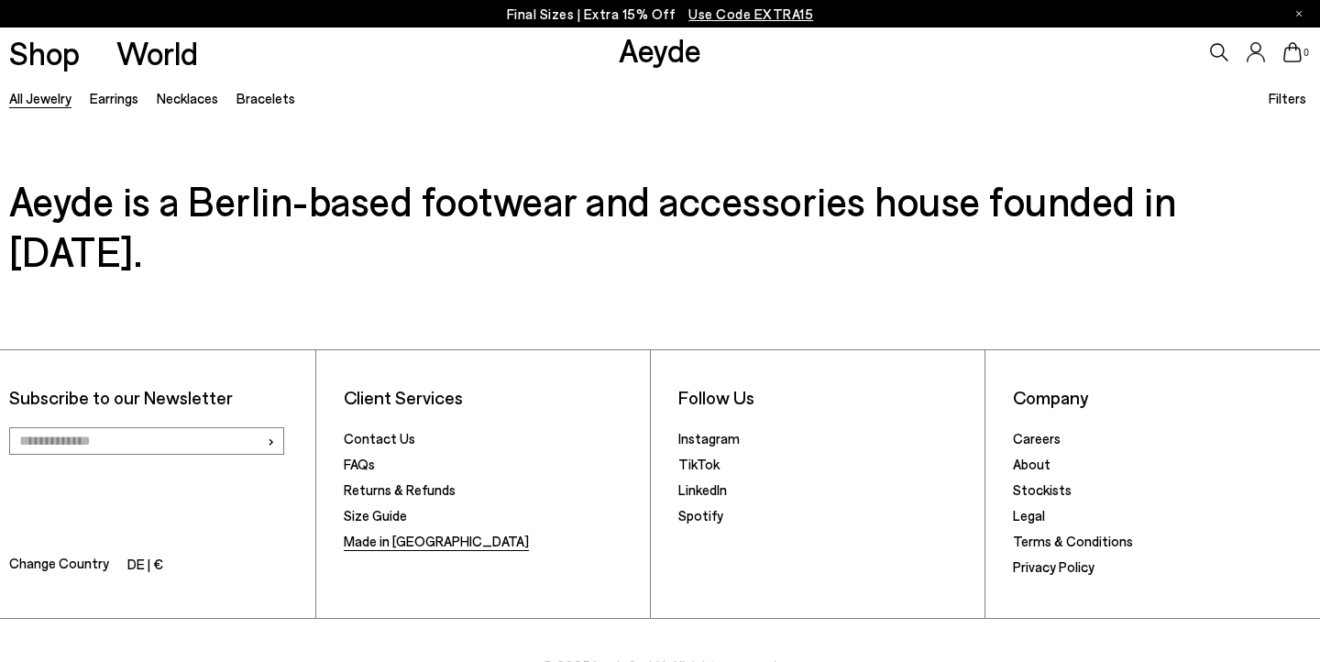
click at [387, 532] on link "Made in [GEOGRAPHIC_DATA]" at bounding box center [436, 540] width 185 height 16
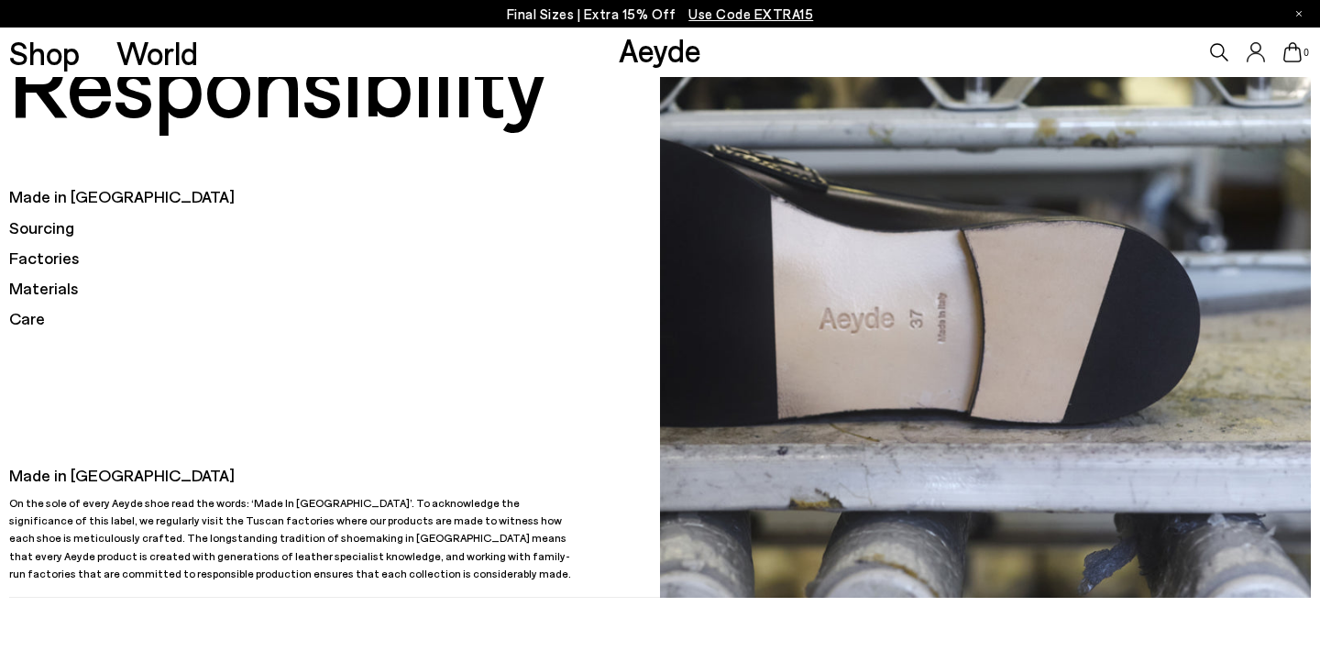
scroll to position [93, 0]
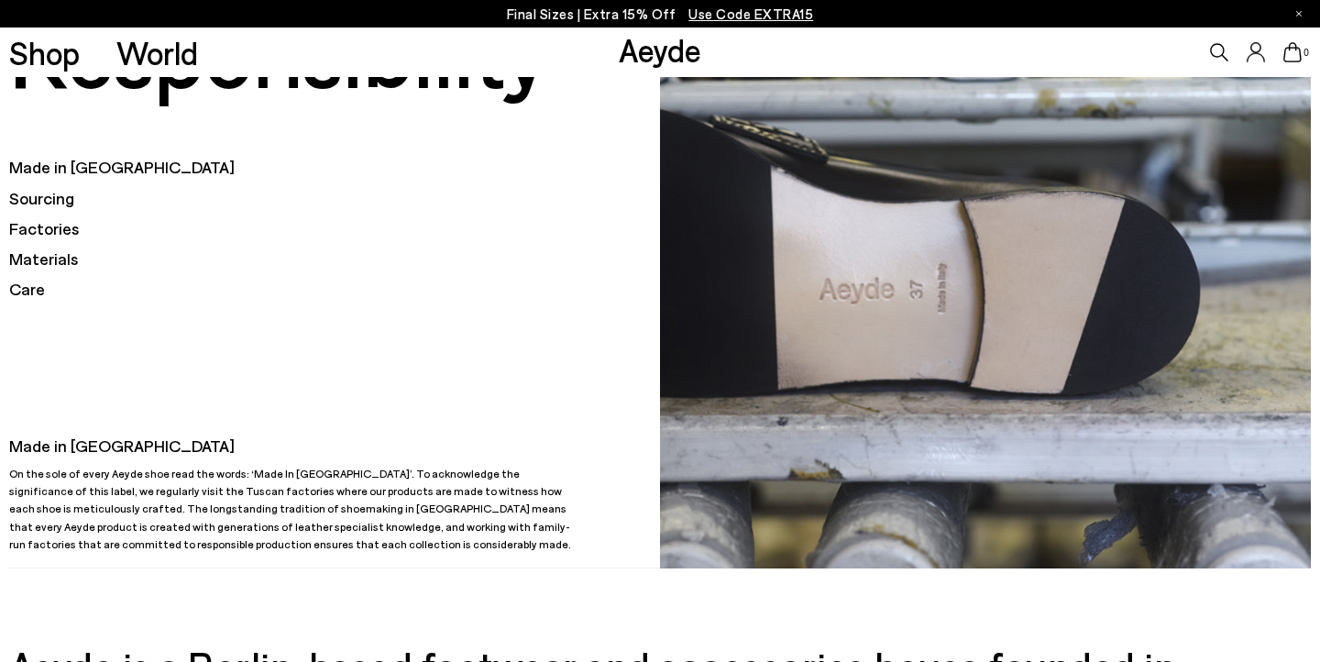
click at [52, 203] on h5 "Sourcing" at bounding box center [334, 198] width 651 height 23
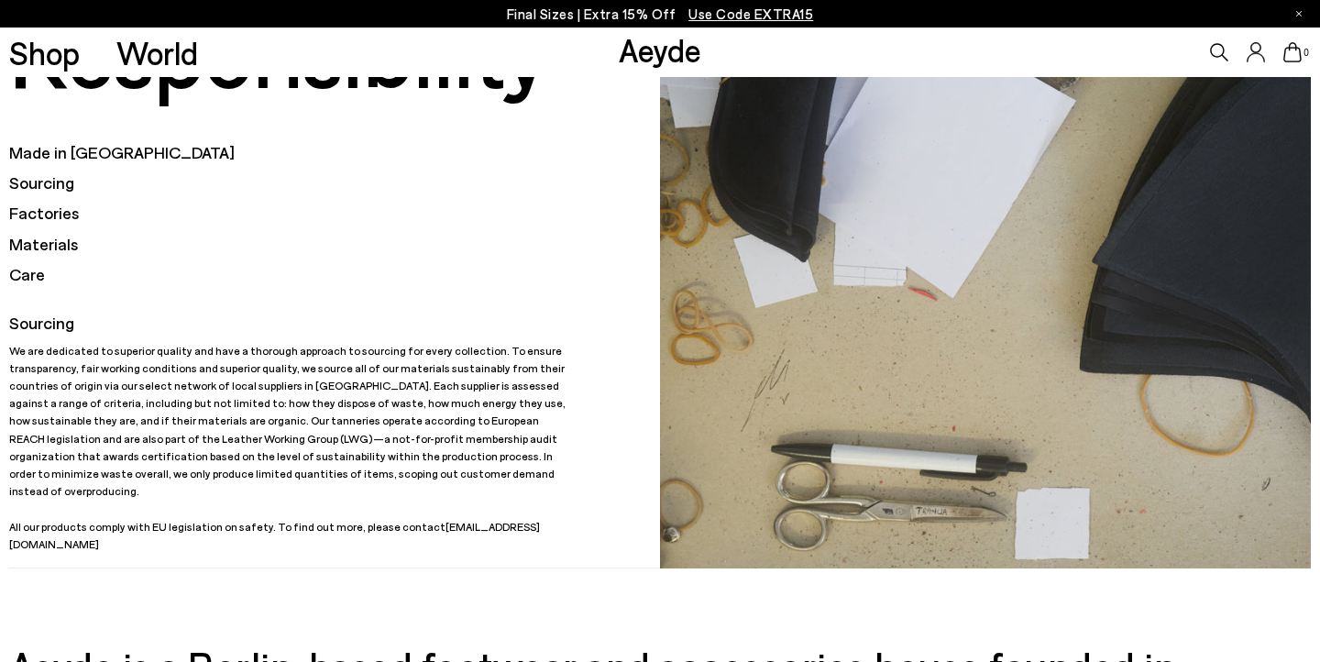
click at [50, 225] on h5 "Factories" at bounding box center [334, 213] width 651 height 23
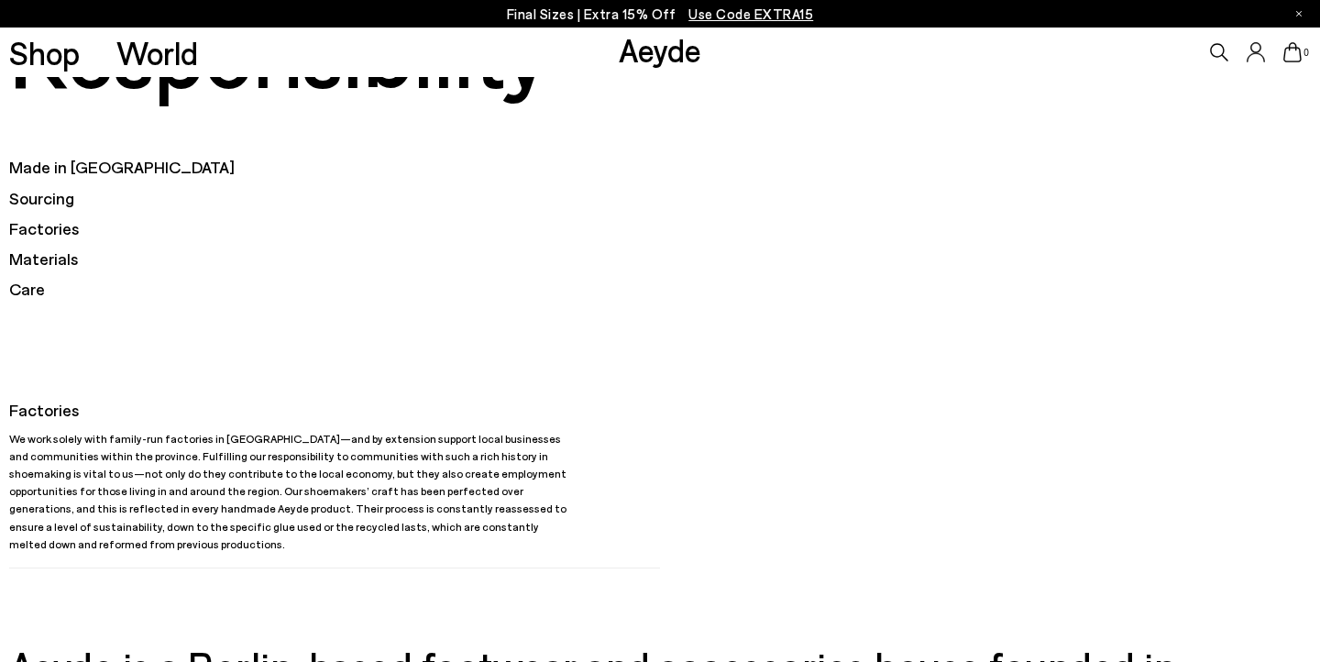
scroll to position [559, 0]
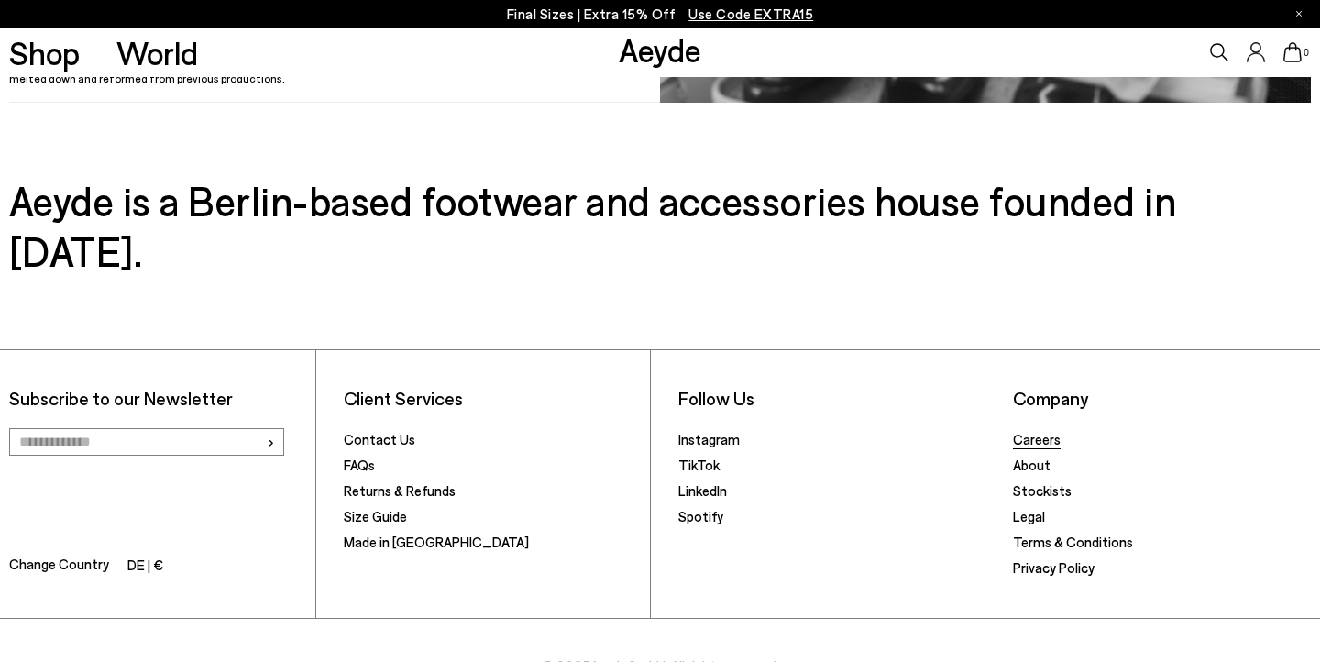
click at [1026, 431] on link "Careers" at bounding box center [1037, 439] width 48 height 16
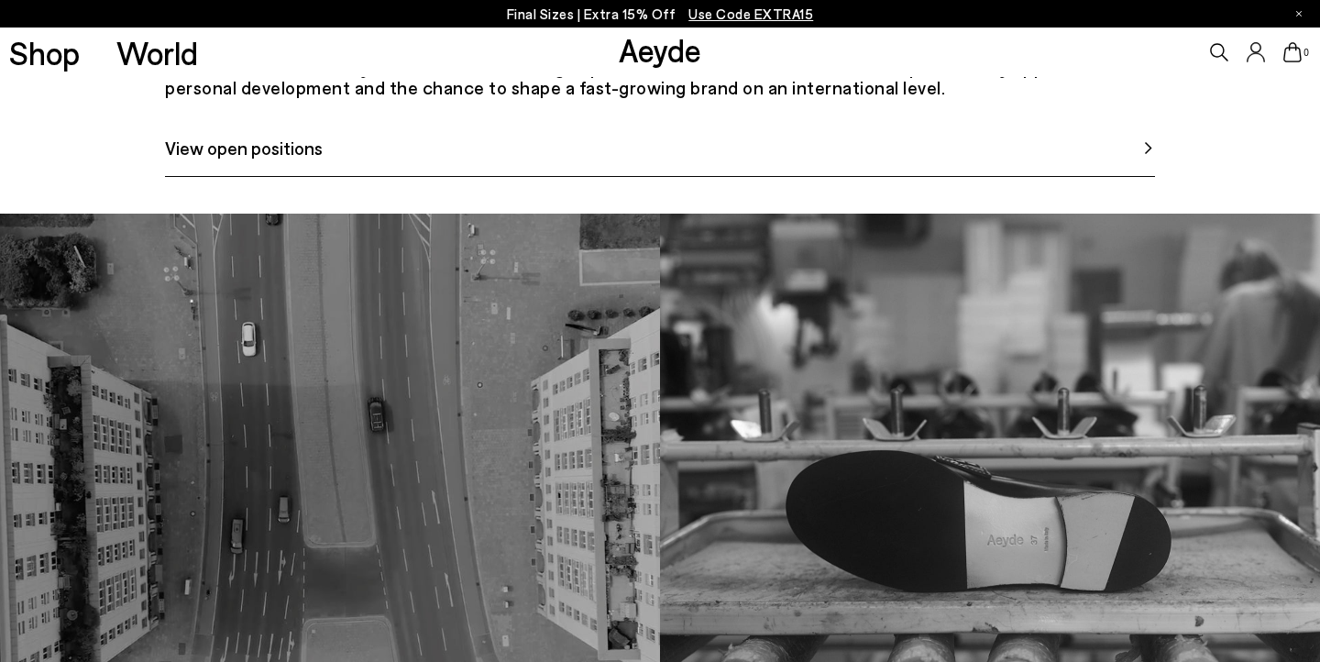
scroll to position [1003, 0]
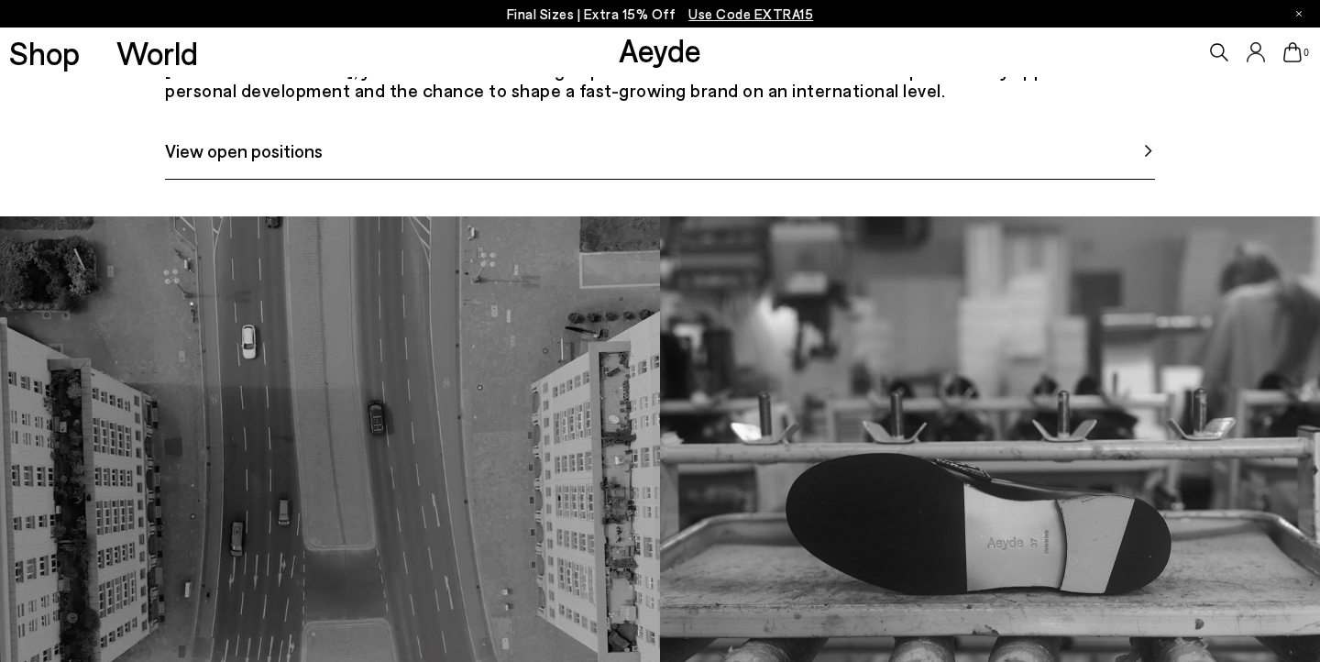
click at [963, 180] on link "View open positions" at bounding box center [660, 158] width 990 height 43
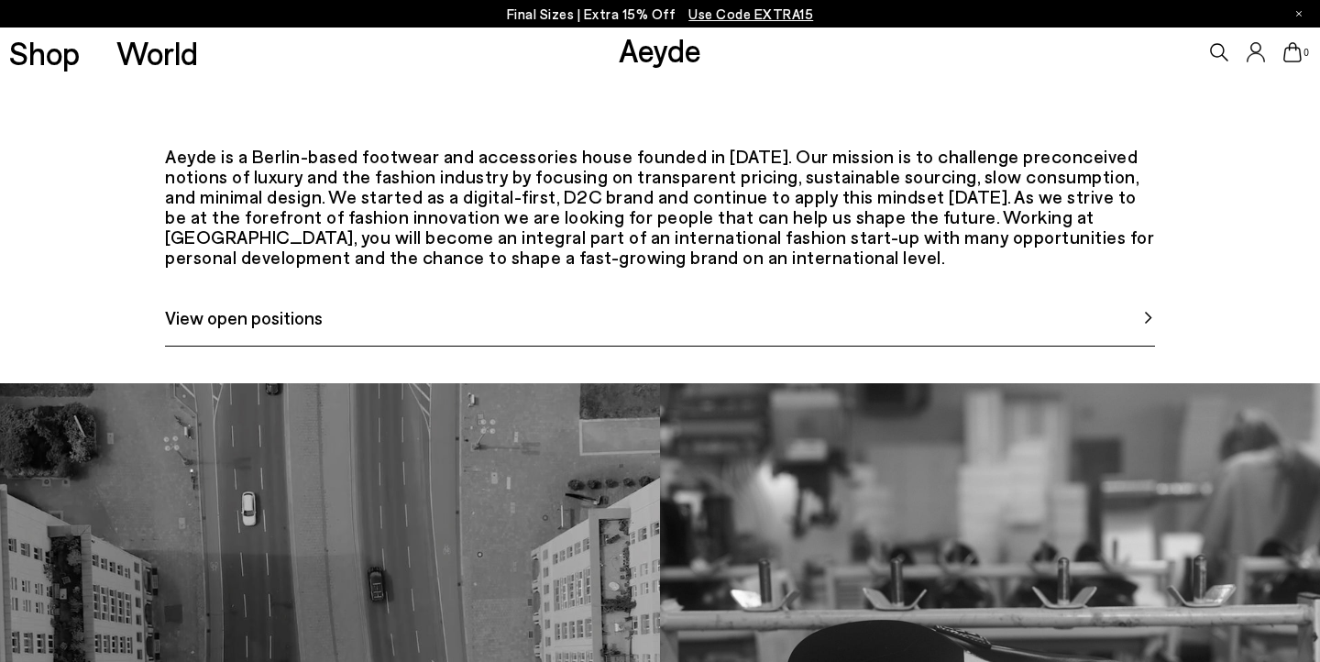
scroll to position [840, 0]
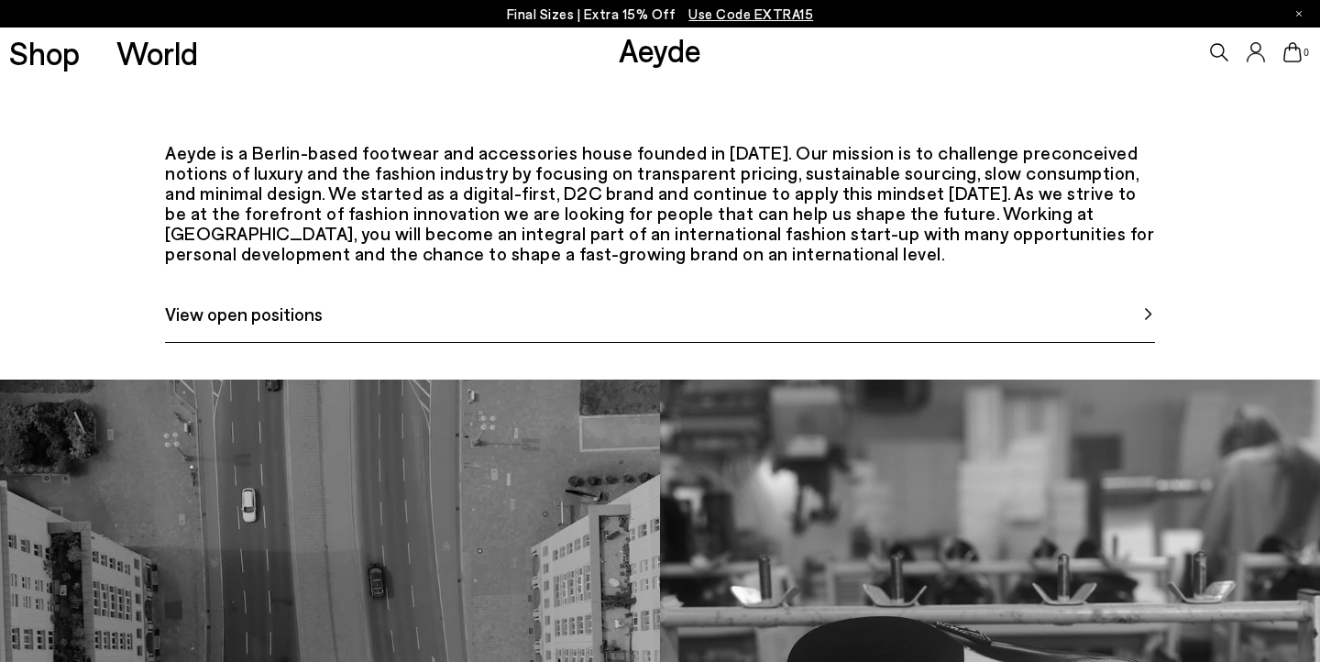
click at [518, 343] on link "View open positions" at bounding box center [660, 321] width 990 height 43
